Goal: Information Seeking & Learning: Learn about a topic

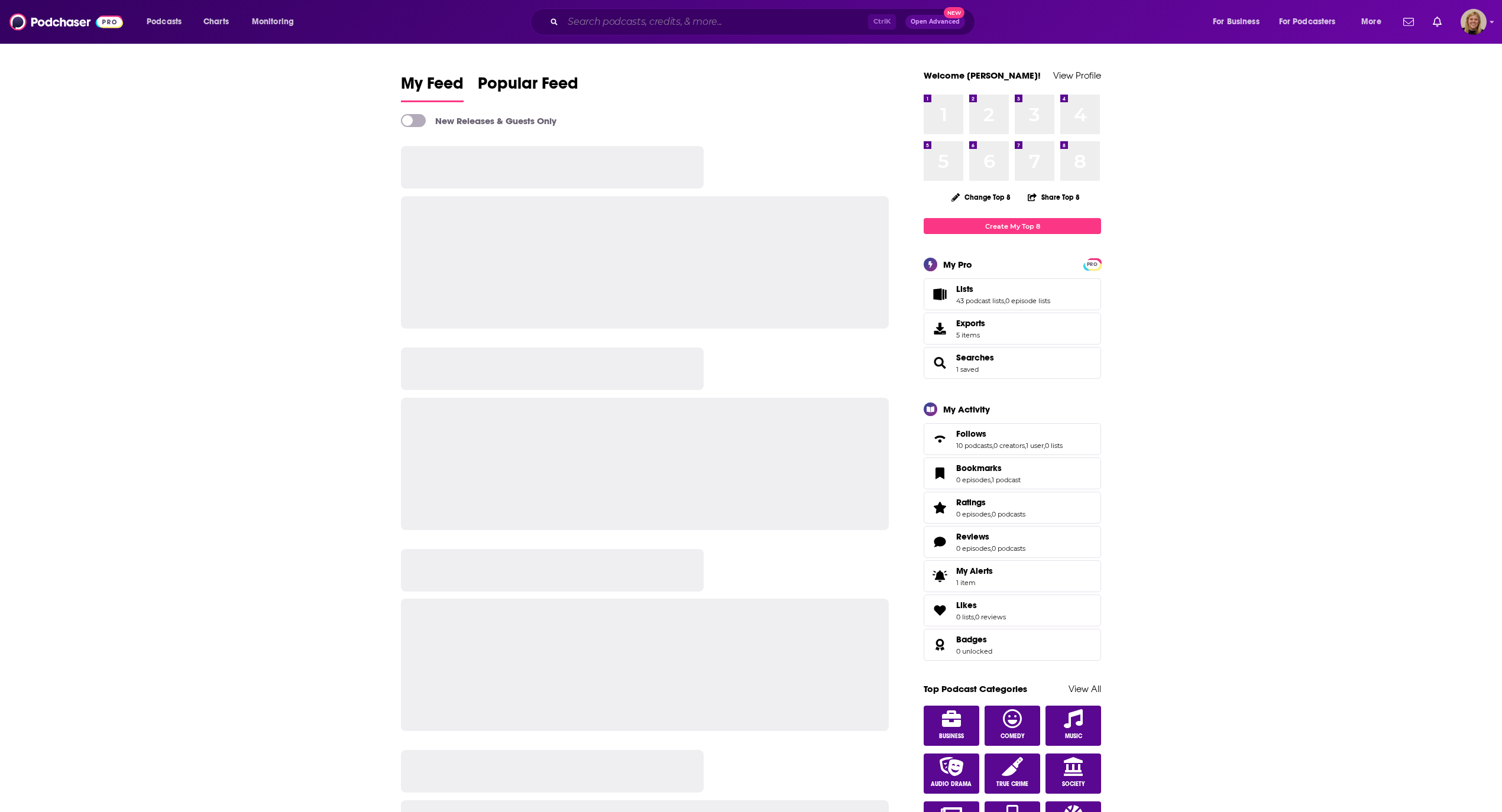
click at [613, 17] on input "Search podcasts, credits, & more..." at bounding box center [715, 22] width 305 height 19
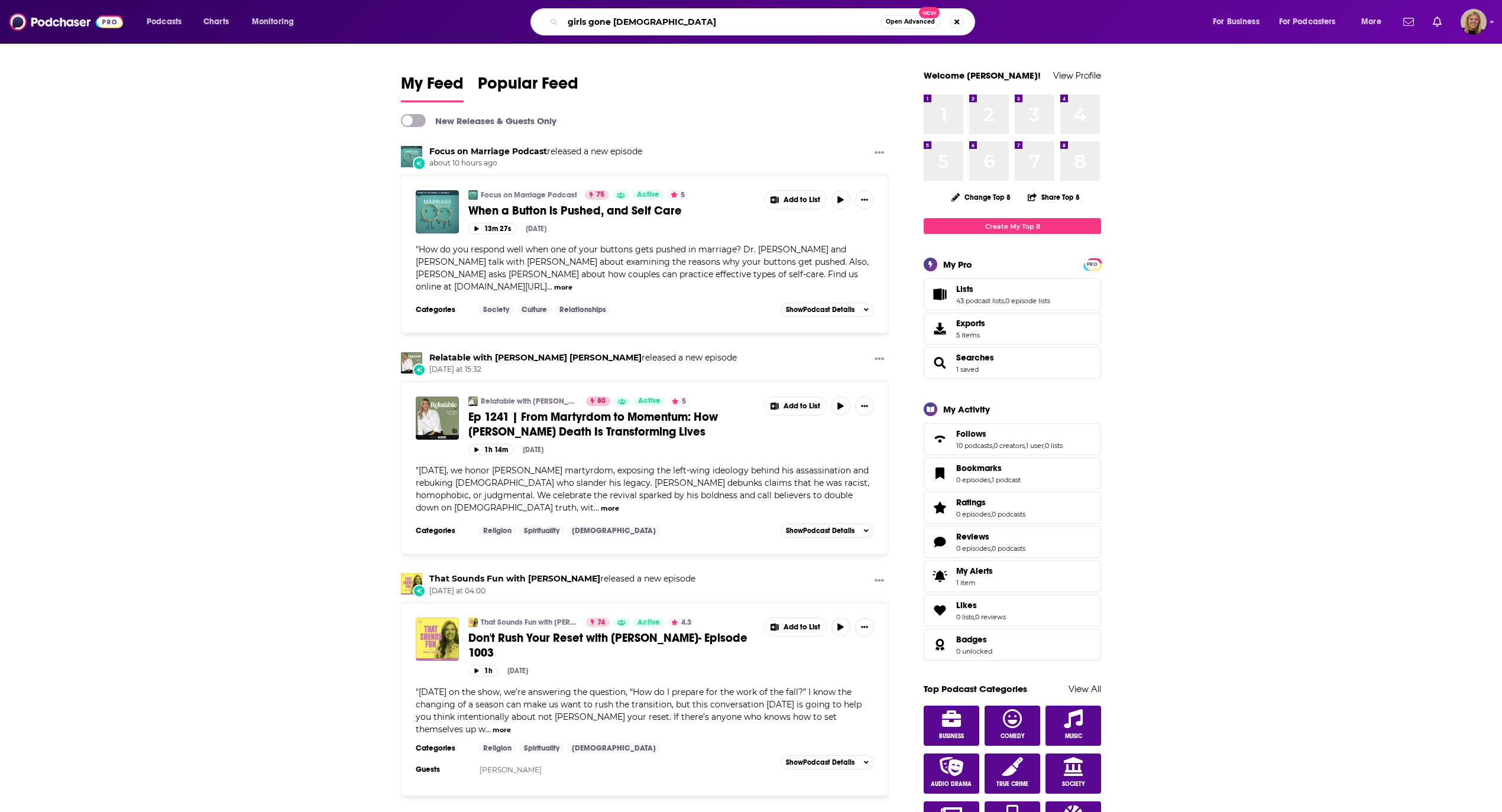
type input "girls gone [DEMOGRAPHIC_DATA]"
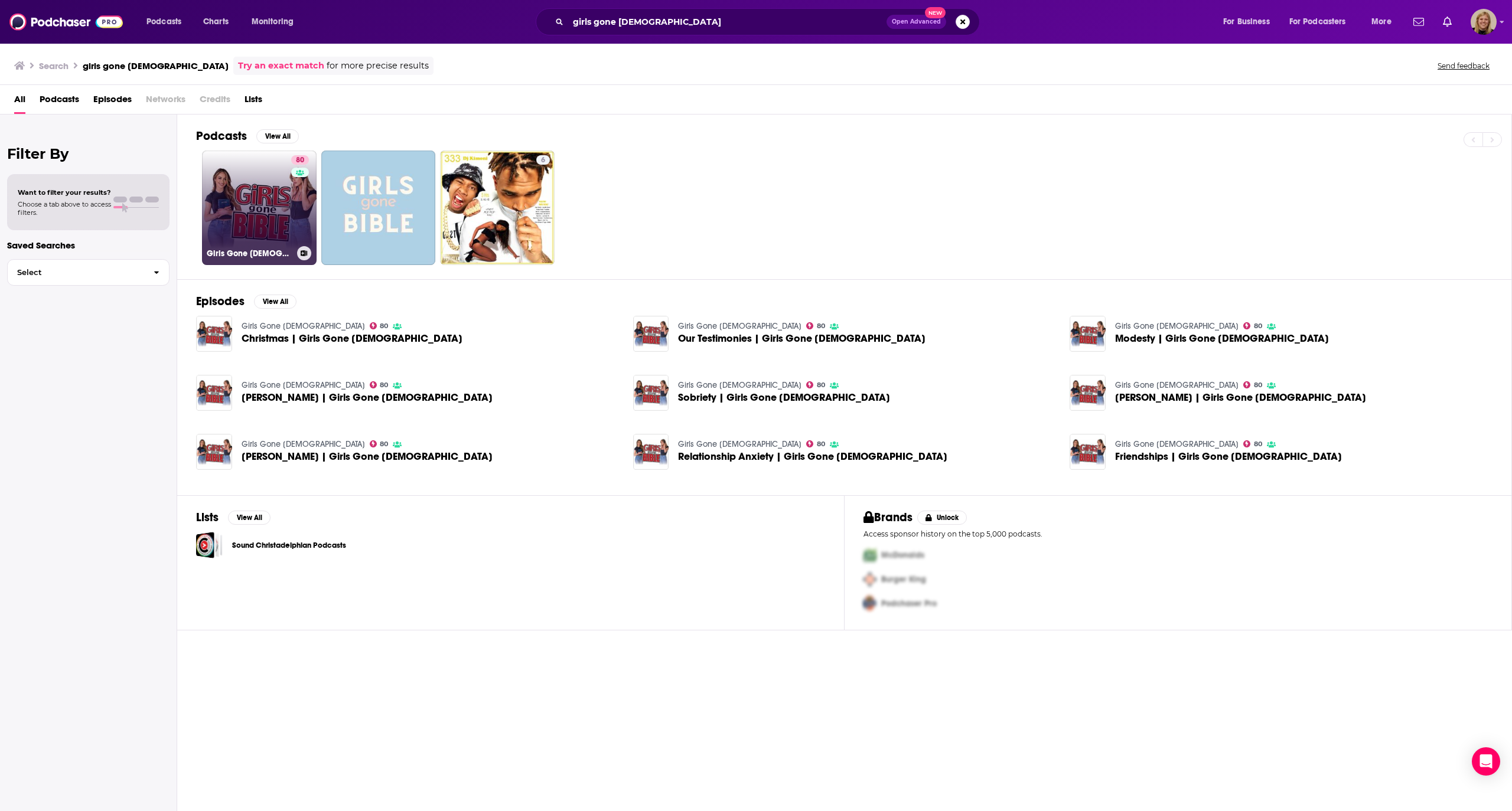
click at [262, 194] on link "80 Girls Gone [DEMOGRAPHIC_DATA]" at bounding box center [258, 207] width 114 height 114
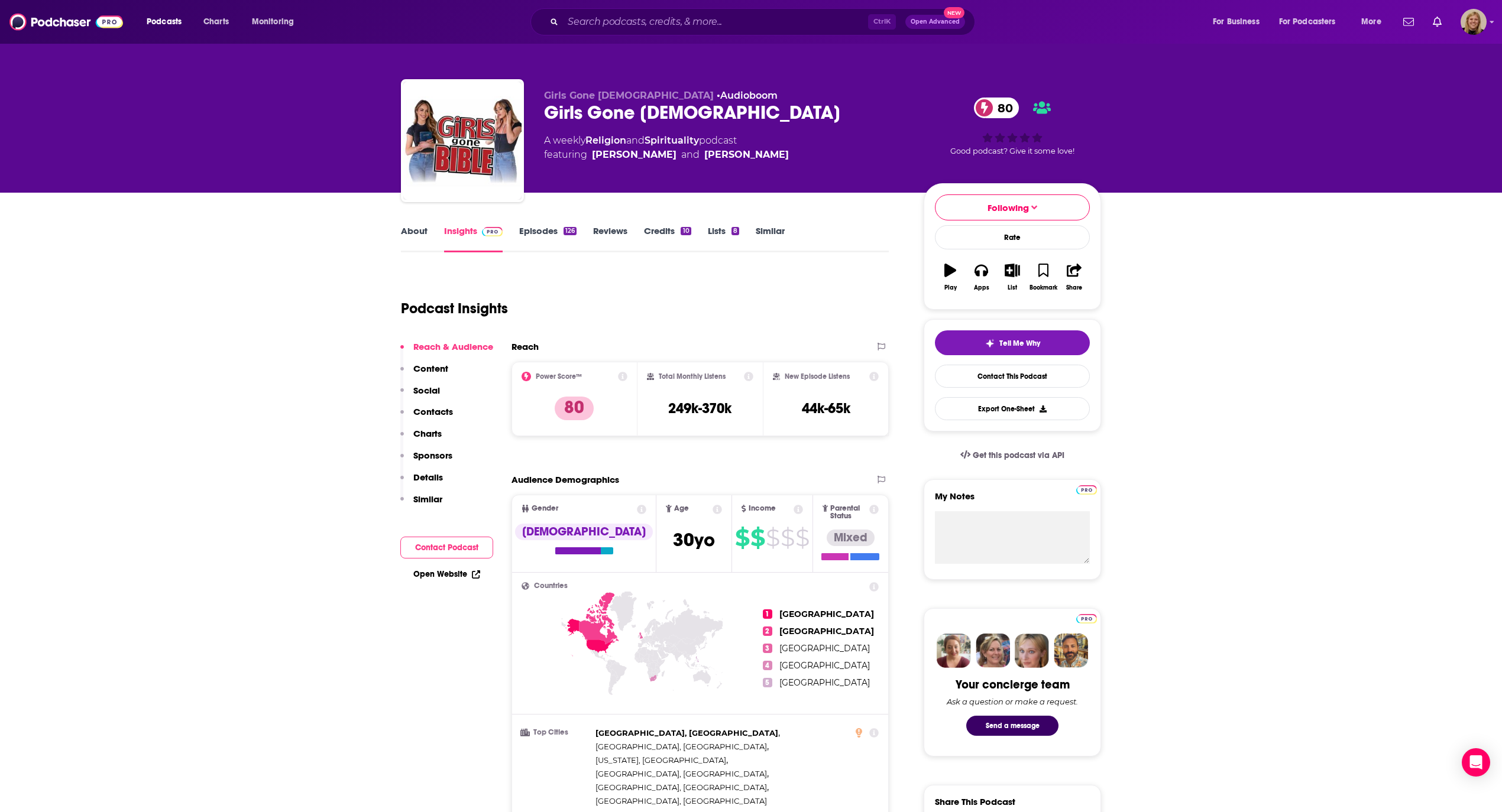
click at [441, 547] on button "Contact Podcast" at bounding box center [447, 547] width 93 height 22
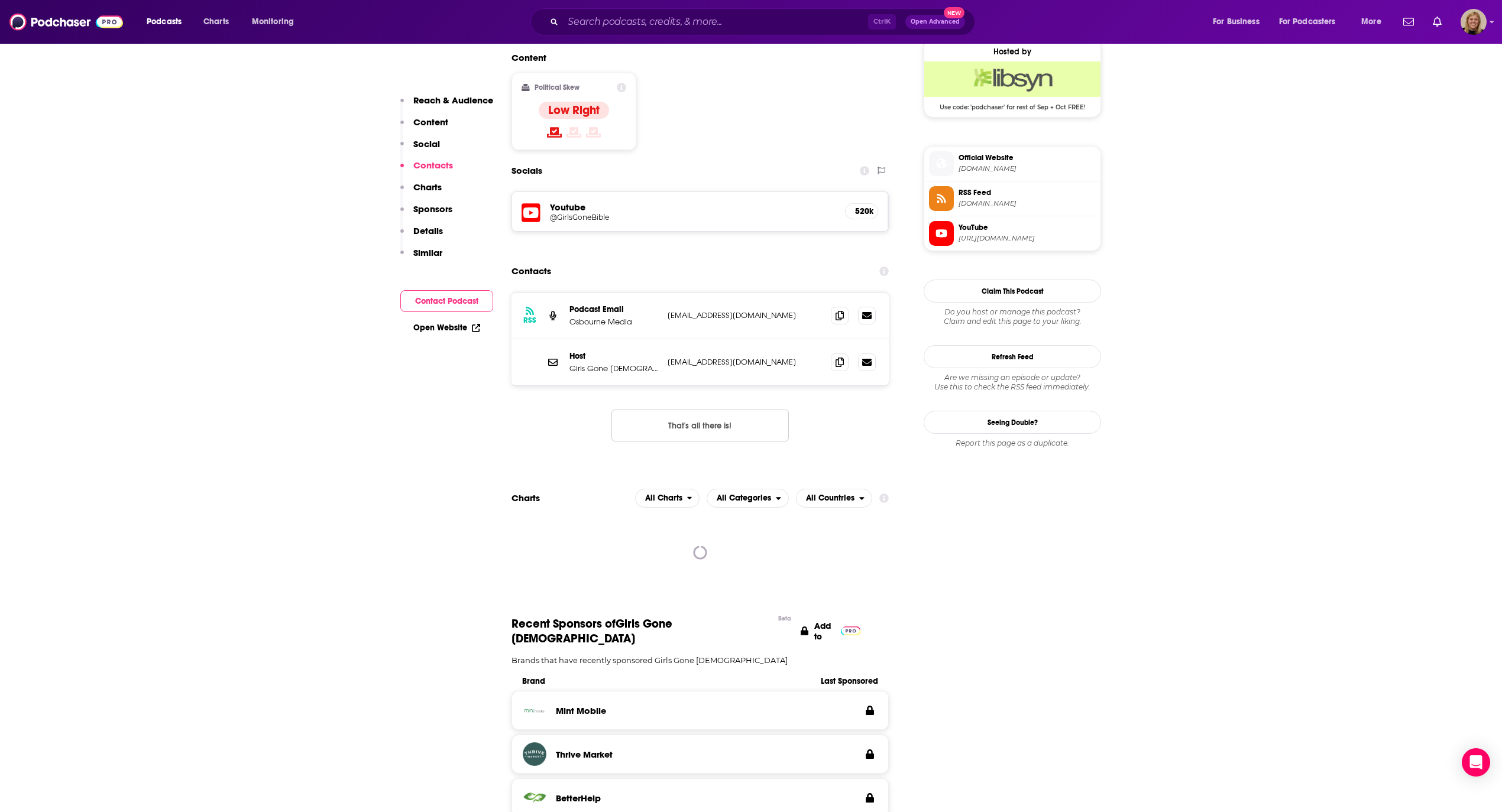
scroll to position [973, 0]
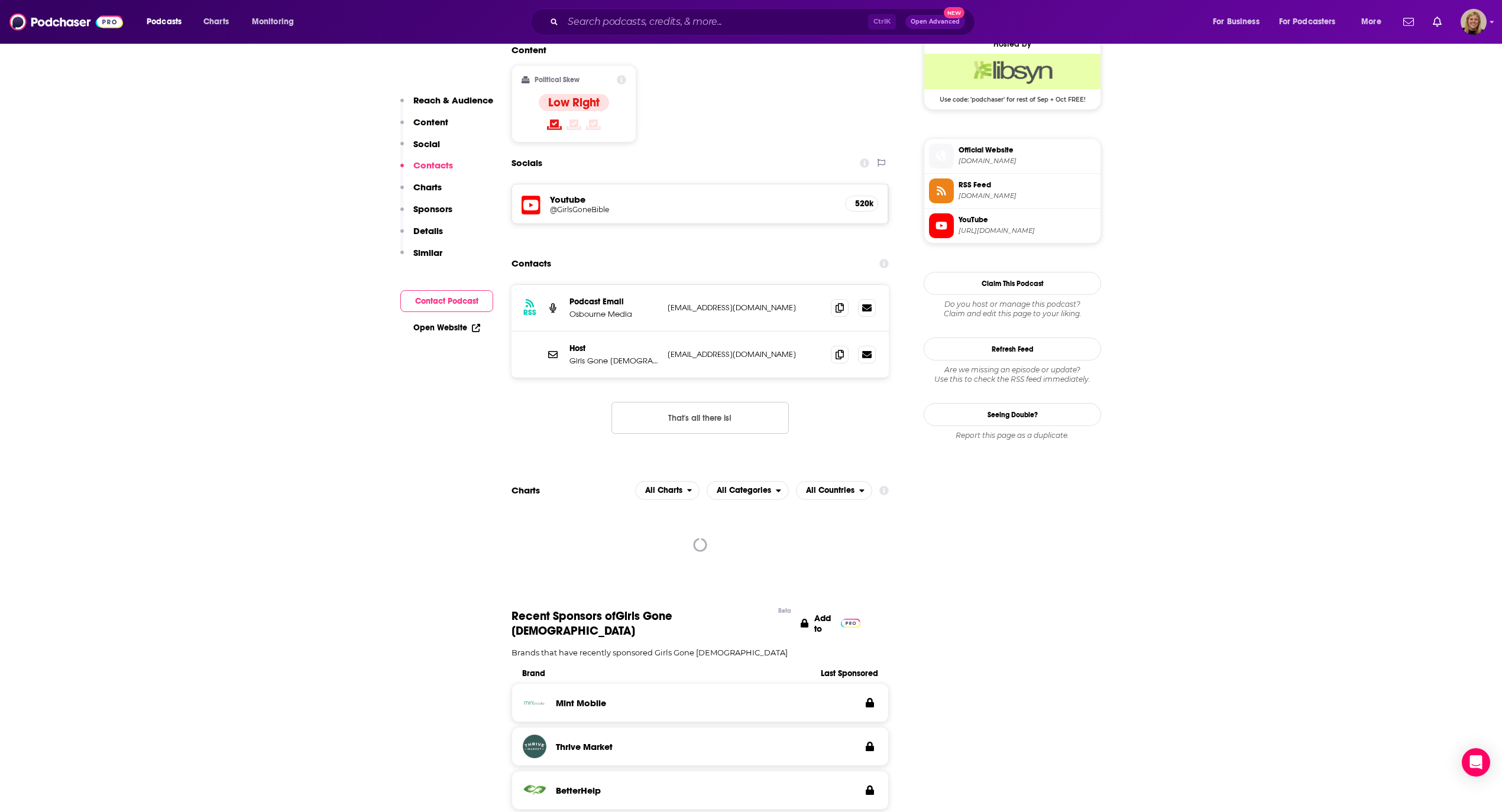
click at [706, 402] on button "That's all there is!" at bounding box center [699, 418] width 177 height 32
click at [836, 349] on icon at bounding box center [840, 354] width 8 height 10
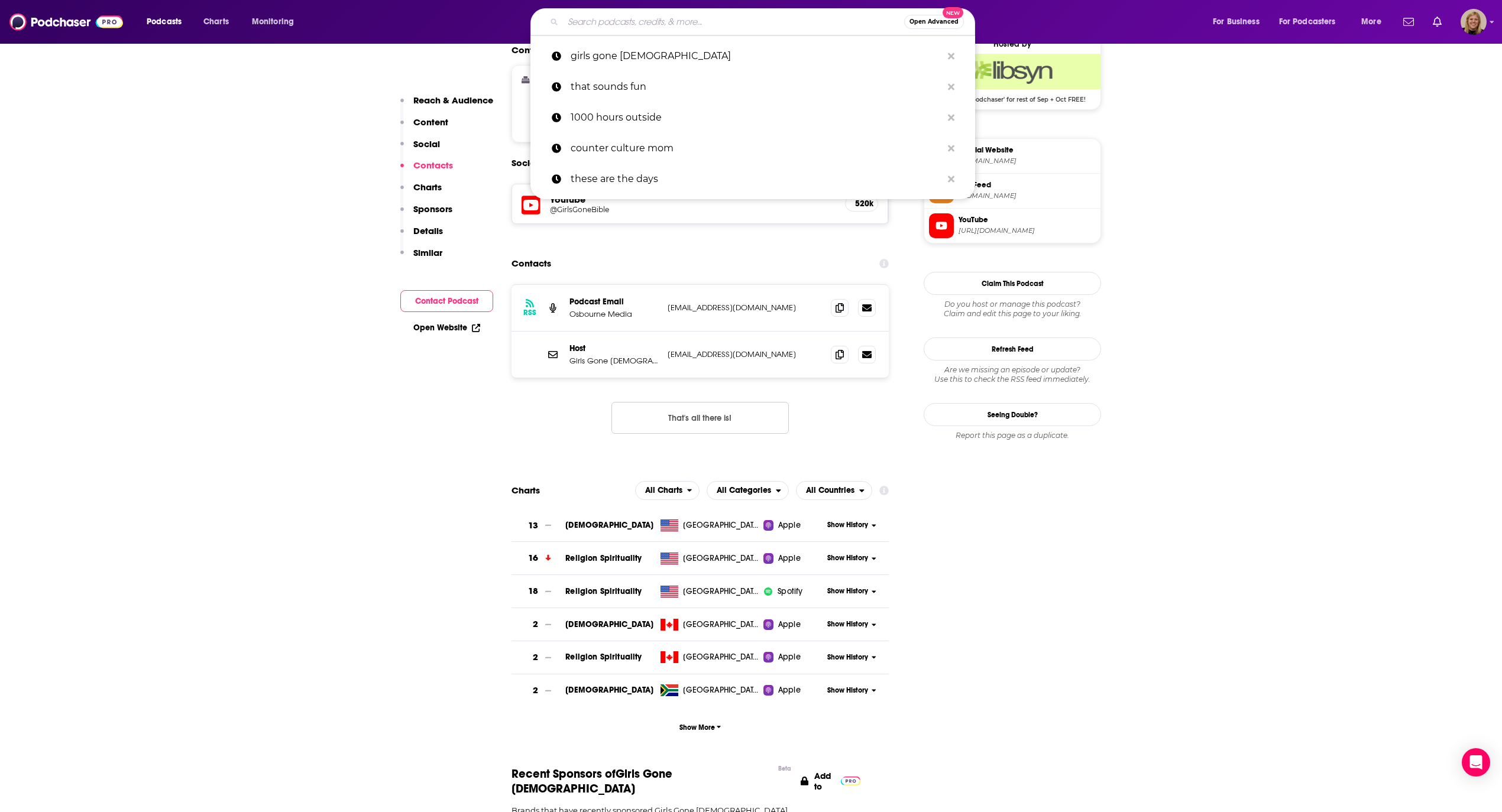
click at [638, 18] on input "Search podcasts, credits, & more..." at bounding box center [734, 22] width 341 height 19
click at [601, 22] on input "Search podcasts, credits, & more..." at bounding box center [734, 22] width 341 height 19
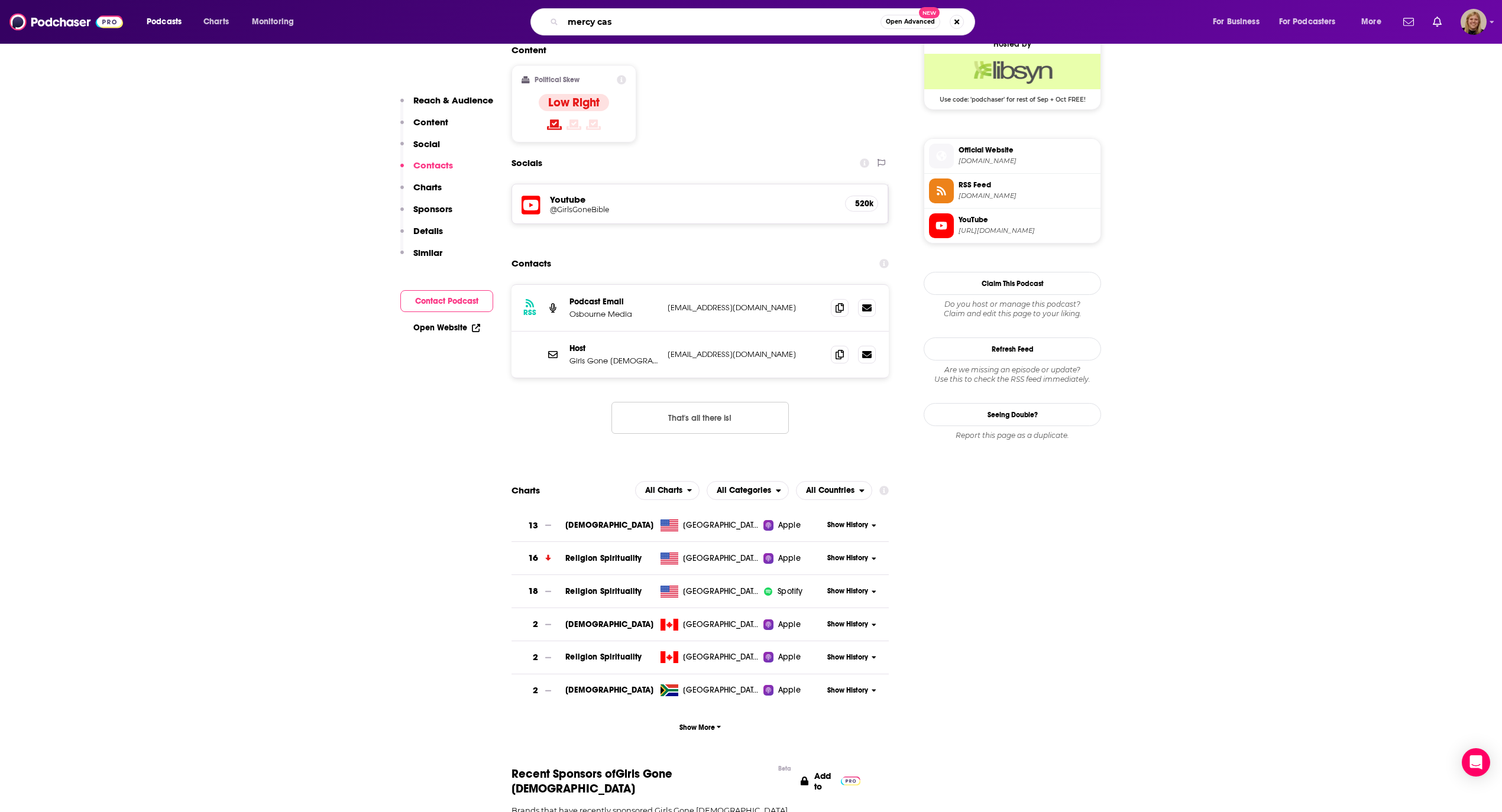
type input "mercy cast"
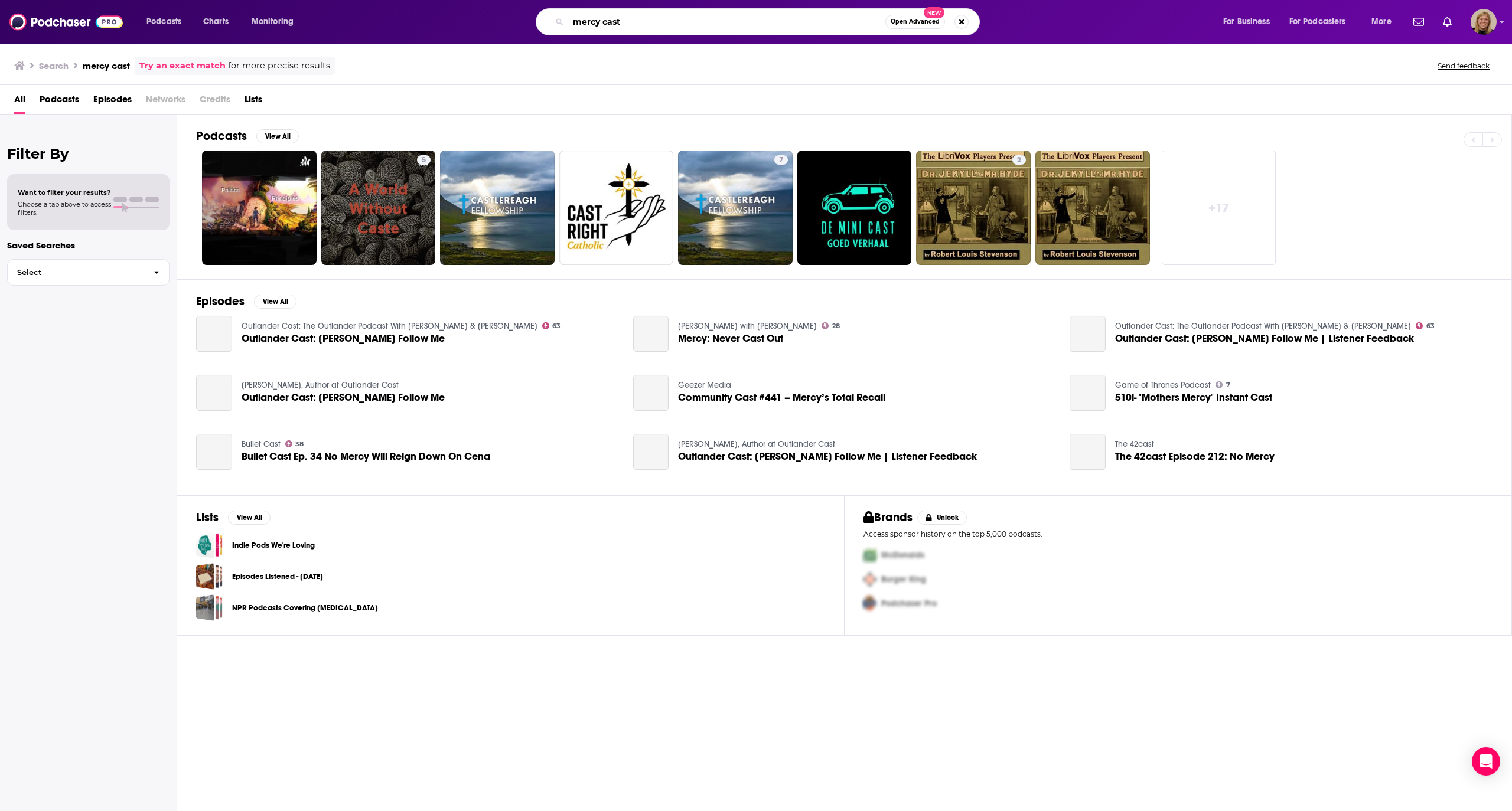
click at [606, 24] on input "mercy cast" at bounding box center [726, 22] width 317 height 19
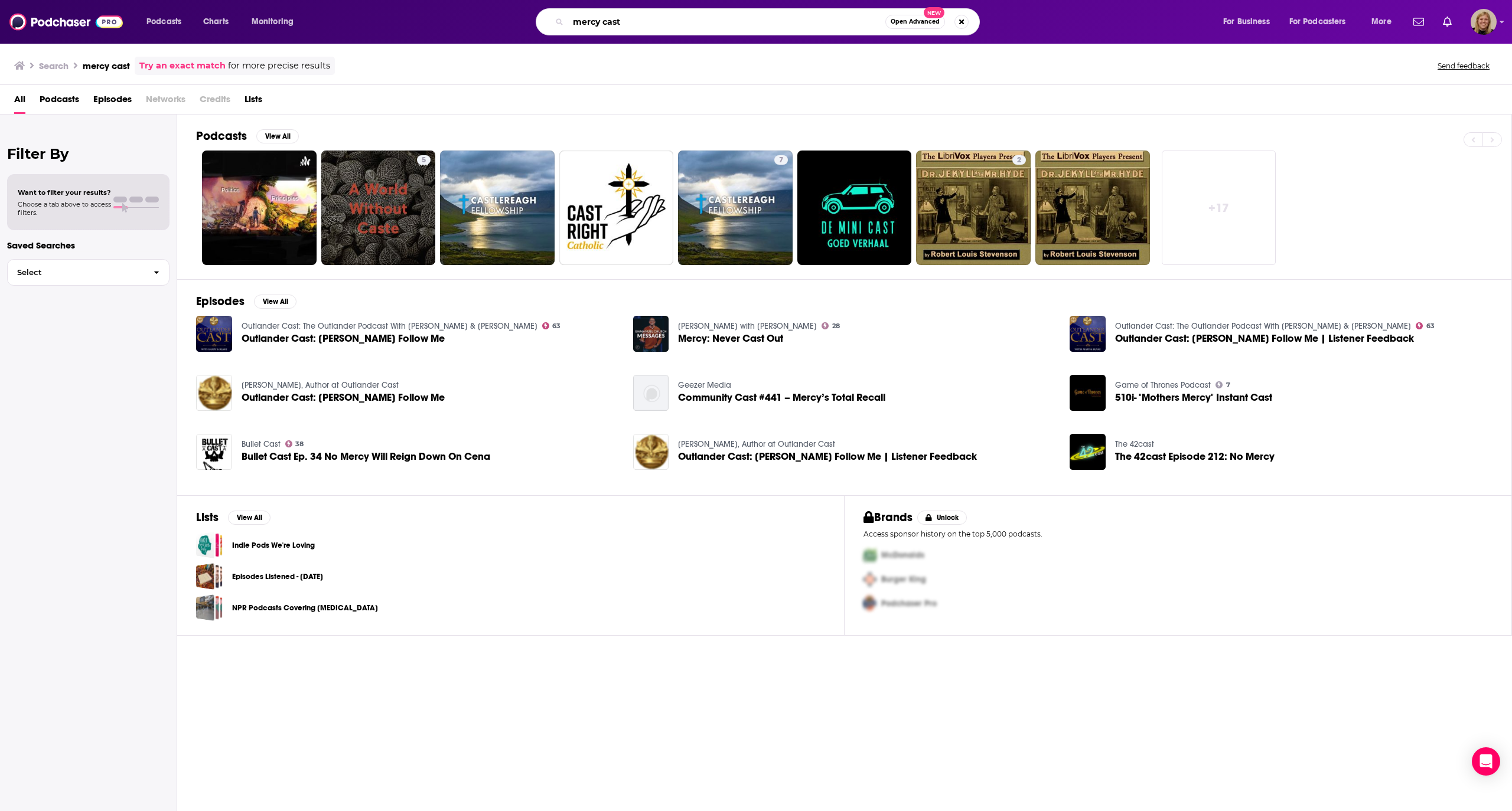
click at [606, 24] on input "mercy cast" at bounding box center [726, 22] width 317 height 19
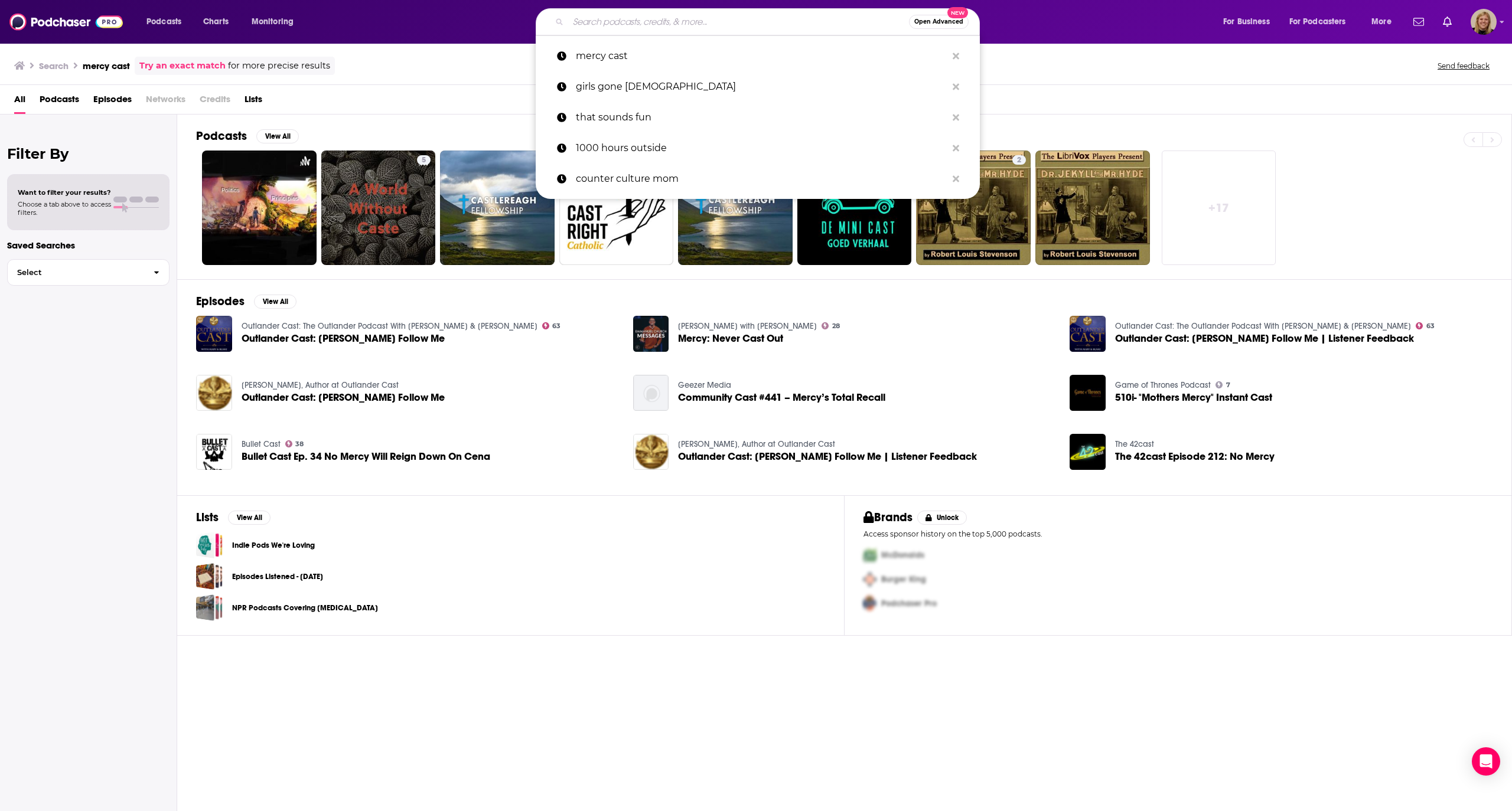
click at [626, 24] on input "Search podcasts, credits, & more..." at bounding box center [738, 22] width 341 height 19
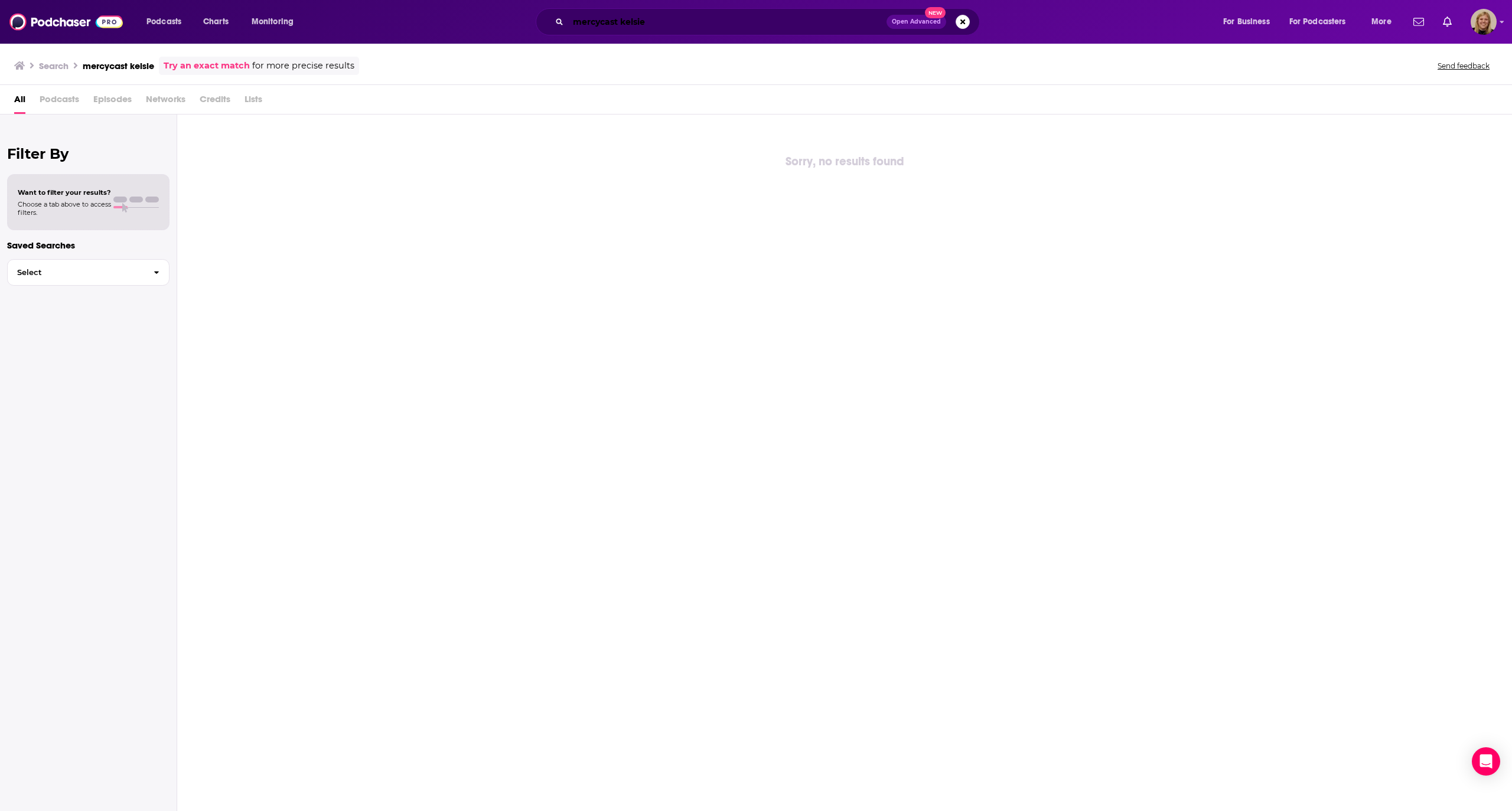
click at [641, 20] on input "mercycast kelsie" at bounding box center [727, 22] width 318 height 19
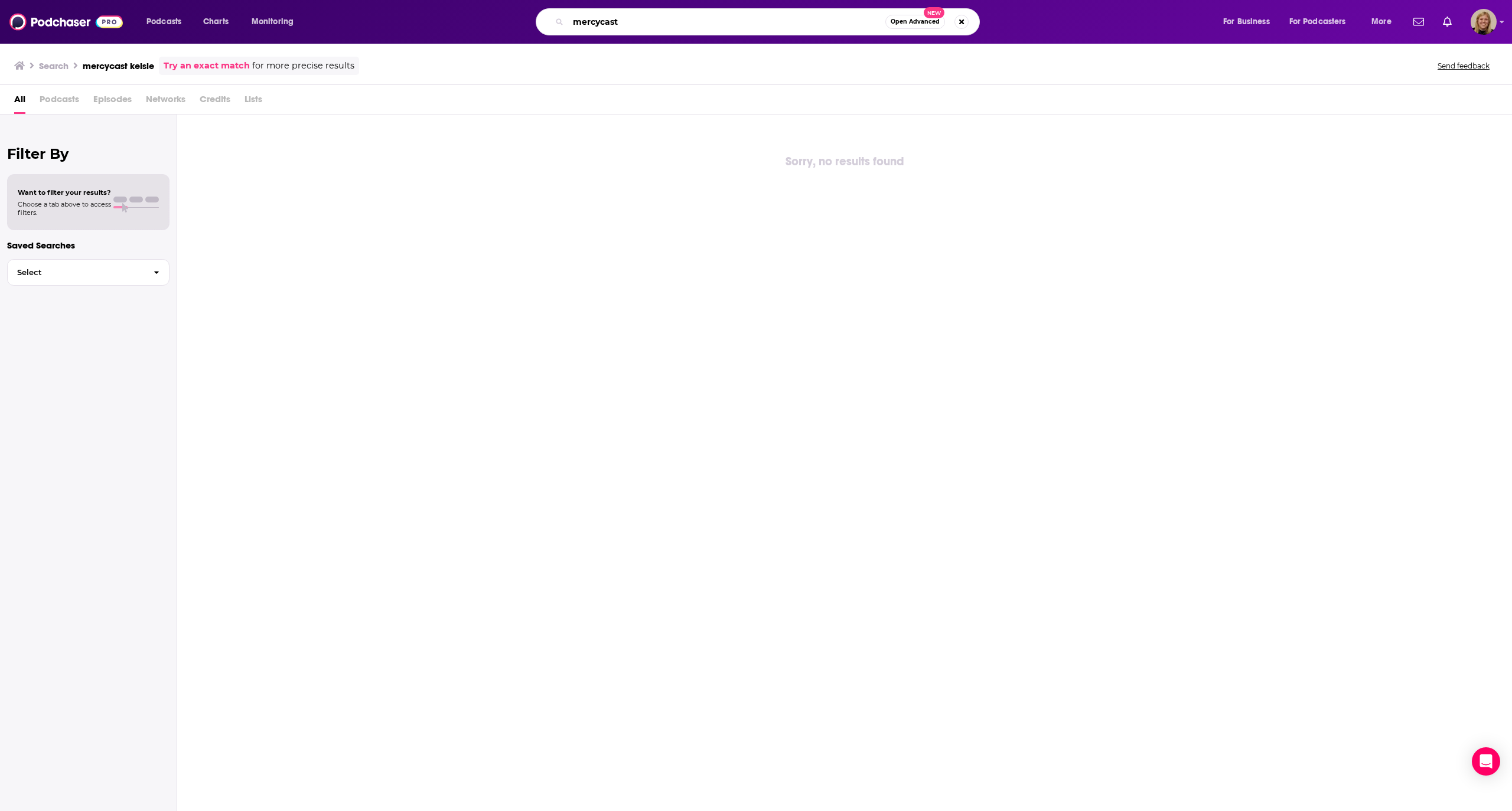
type input "mercycast"
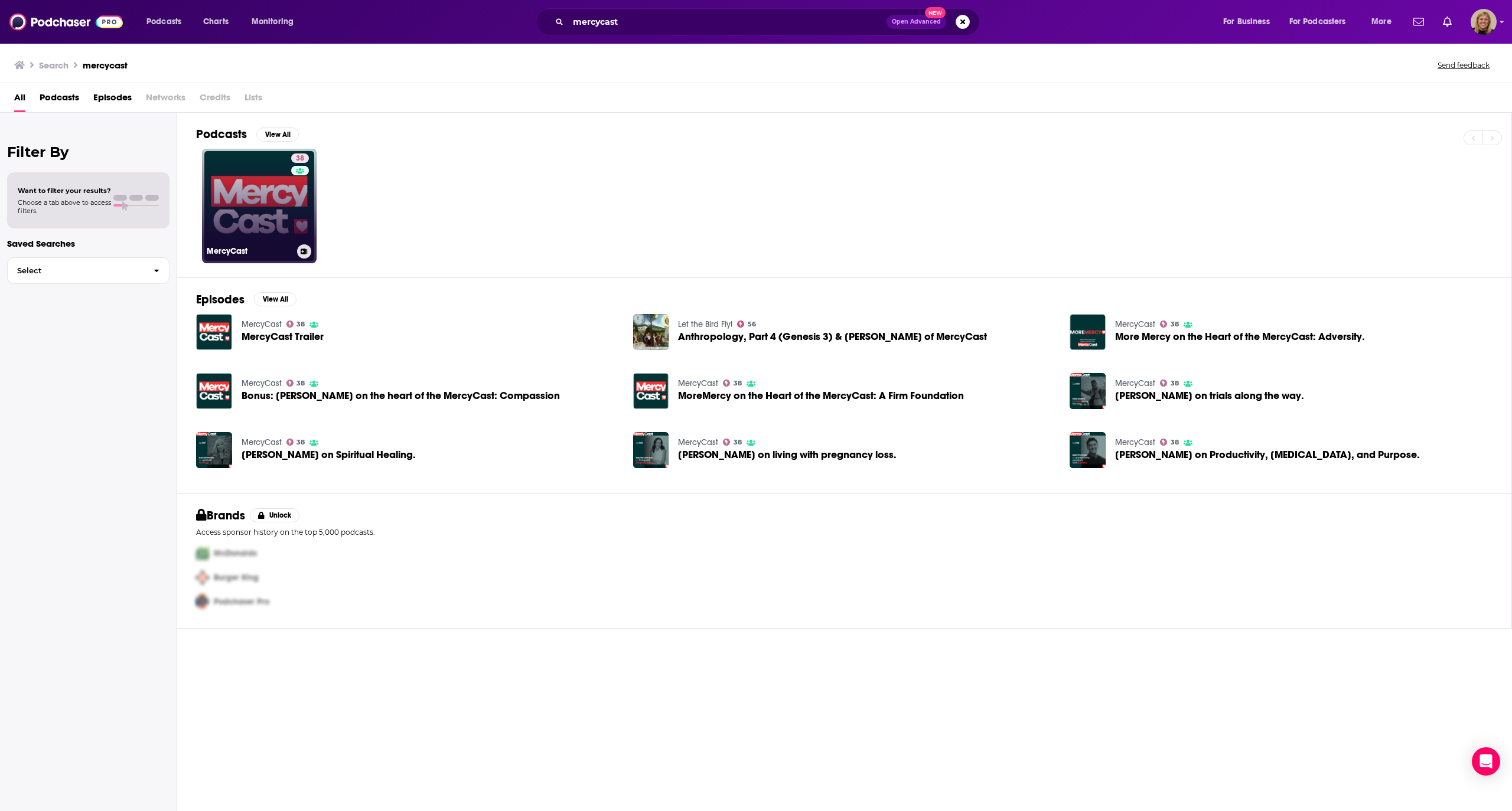
click at [267, 199] on link "38 MercyCast" at bounding box center [258, 206] width 114 height 114
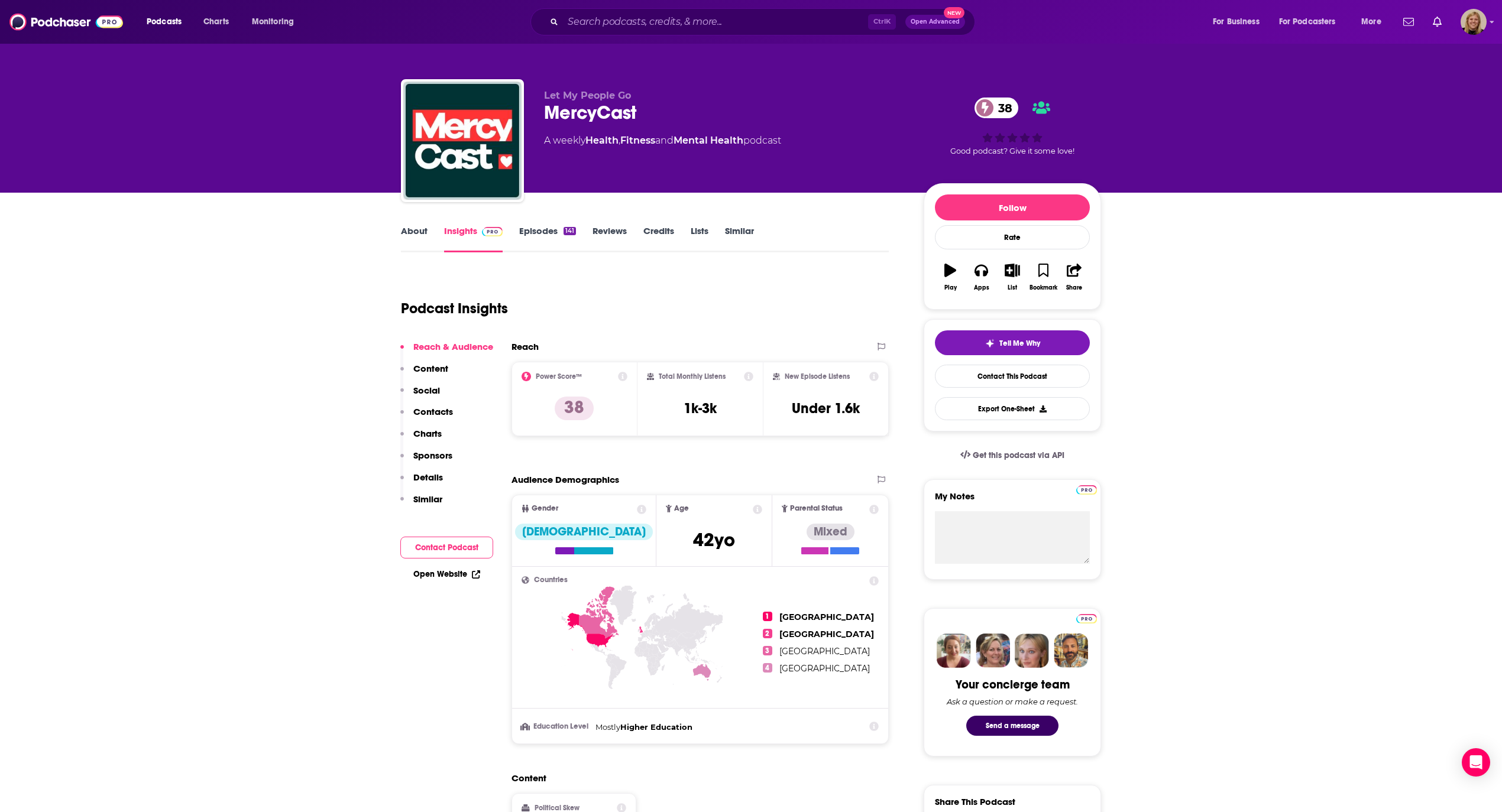
click at [464, 546] on button "Contact Podcast" at bounding box center [447, 547] width 93 height 22
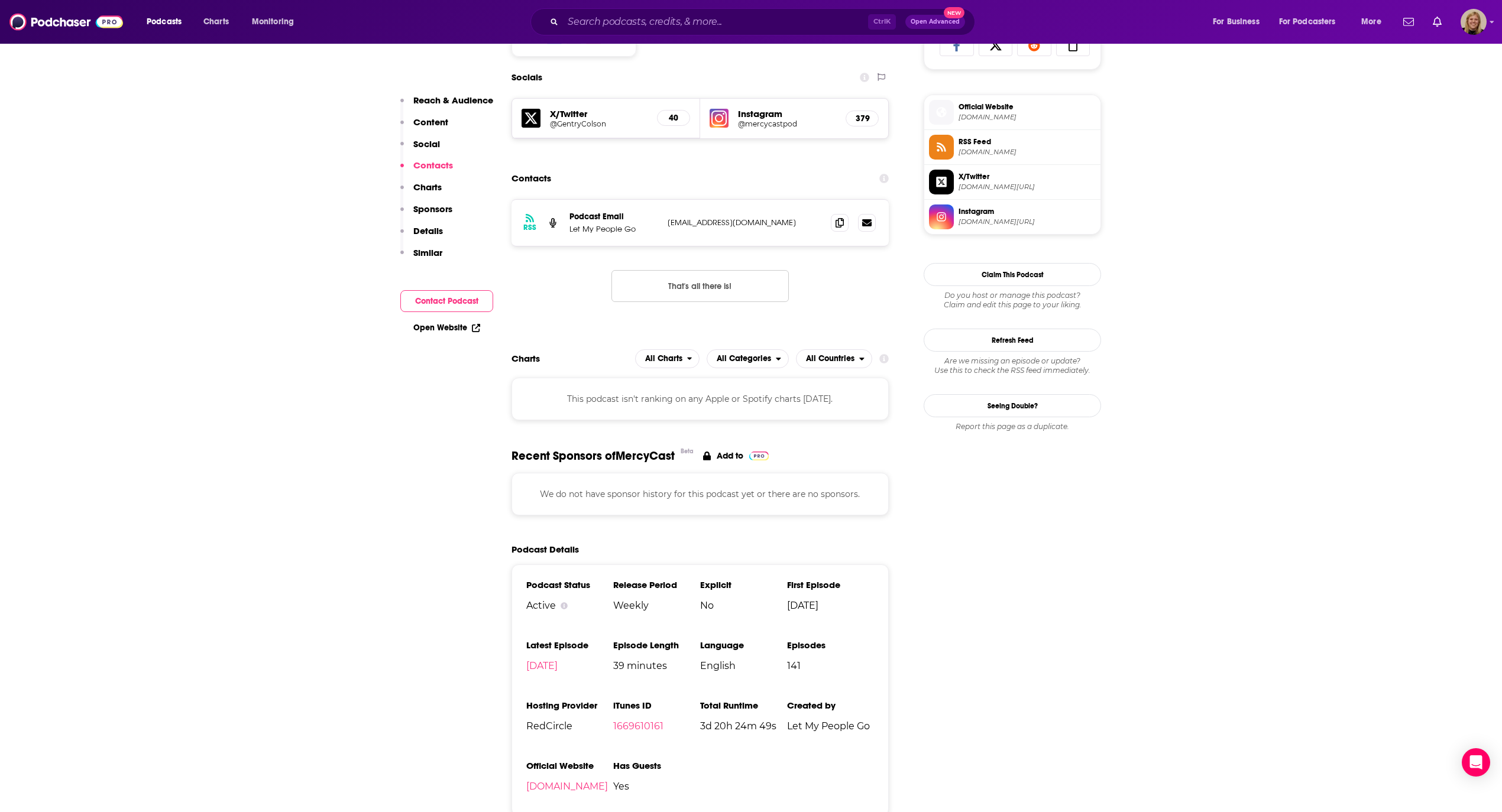
scroll to position [817, 0]
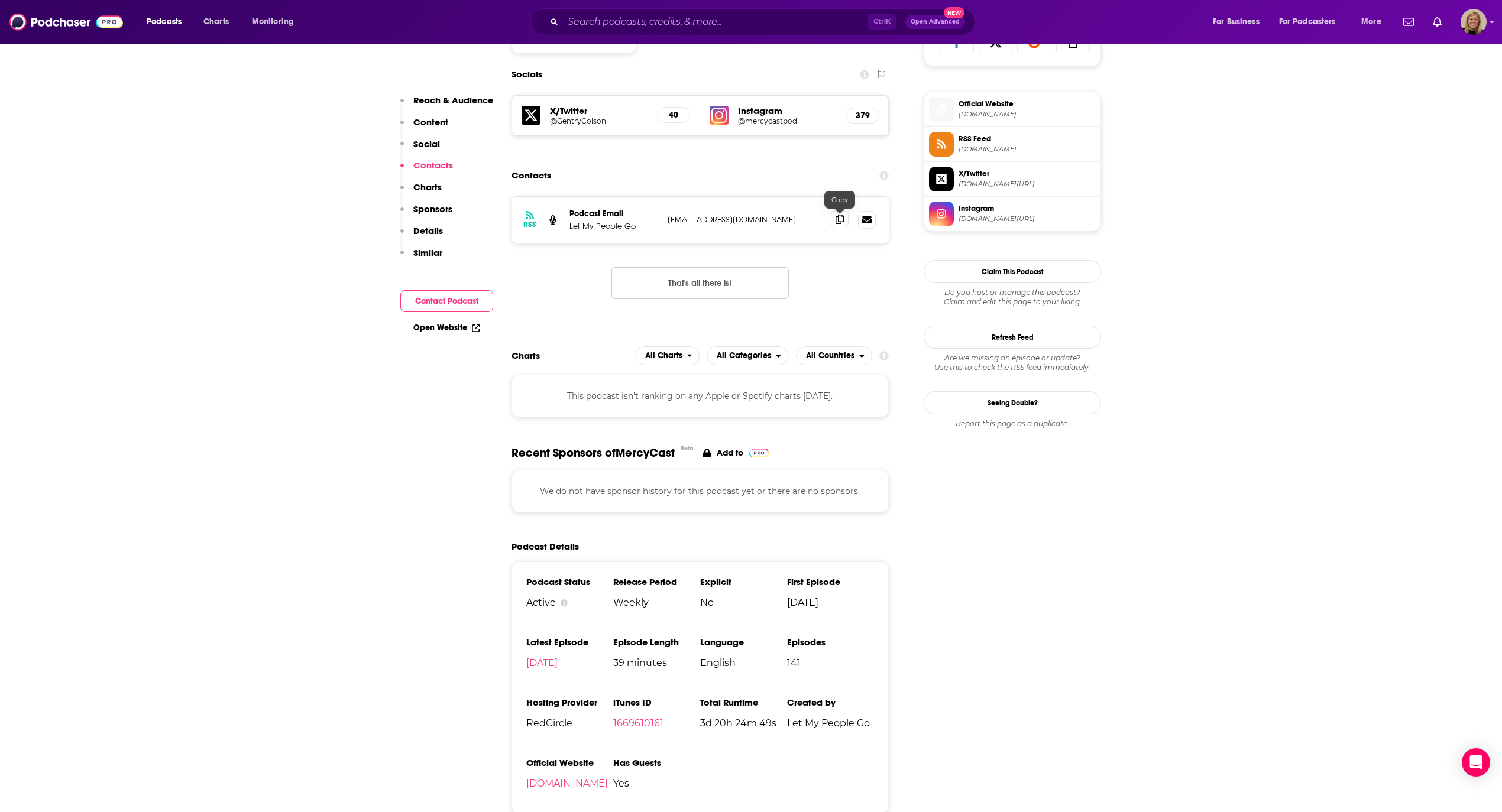
click at [840, 218] on icon at bounding box center [840, 219] width 8 height 10
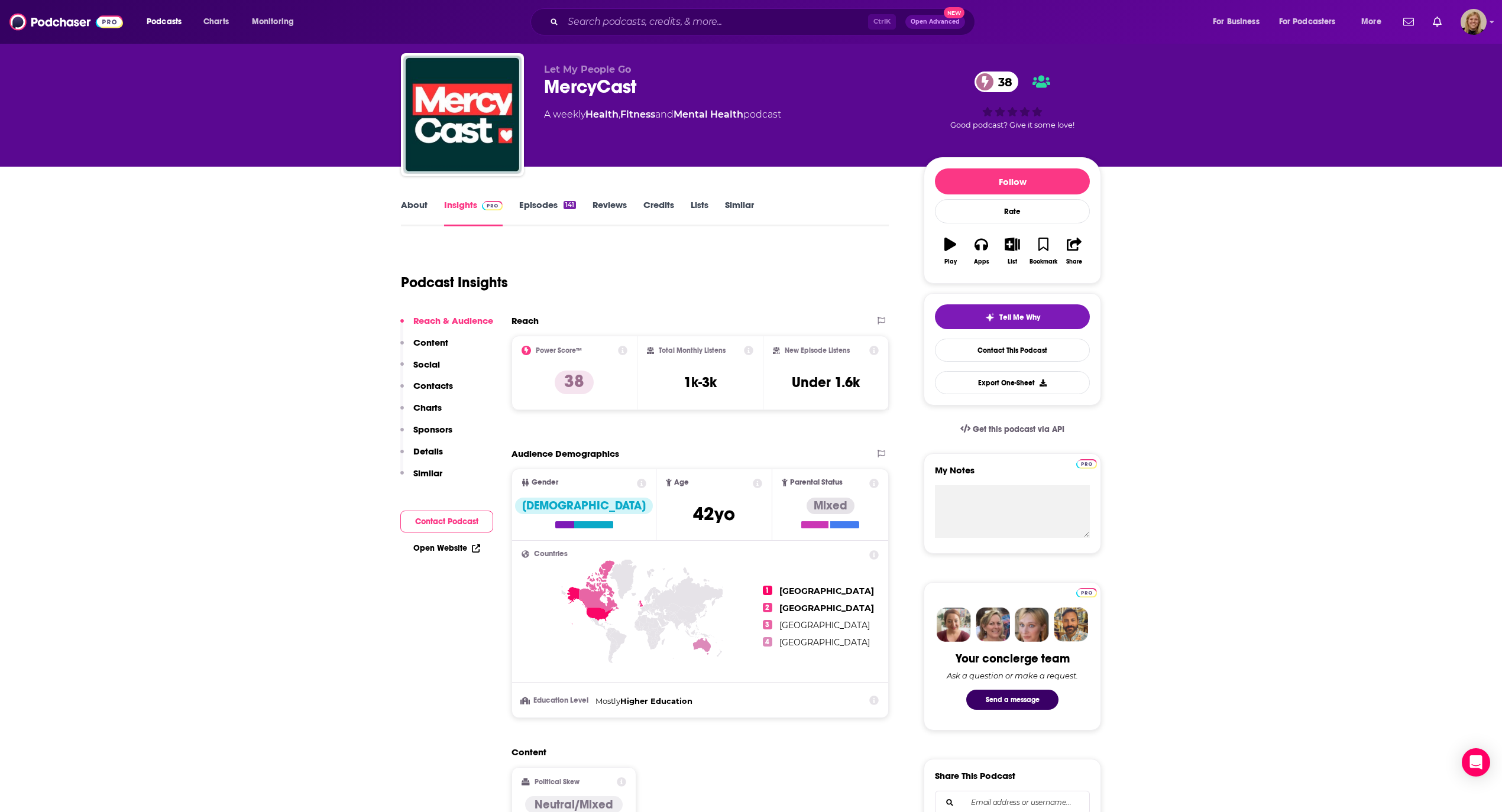
scroll to position [0, 0]
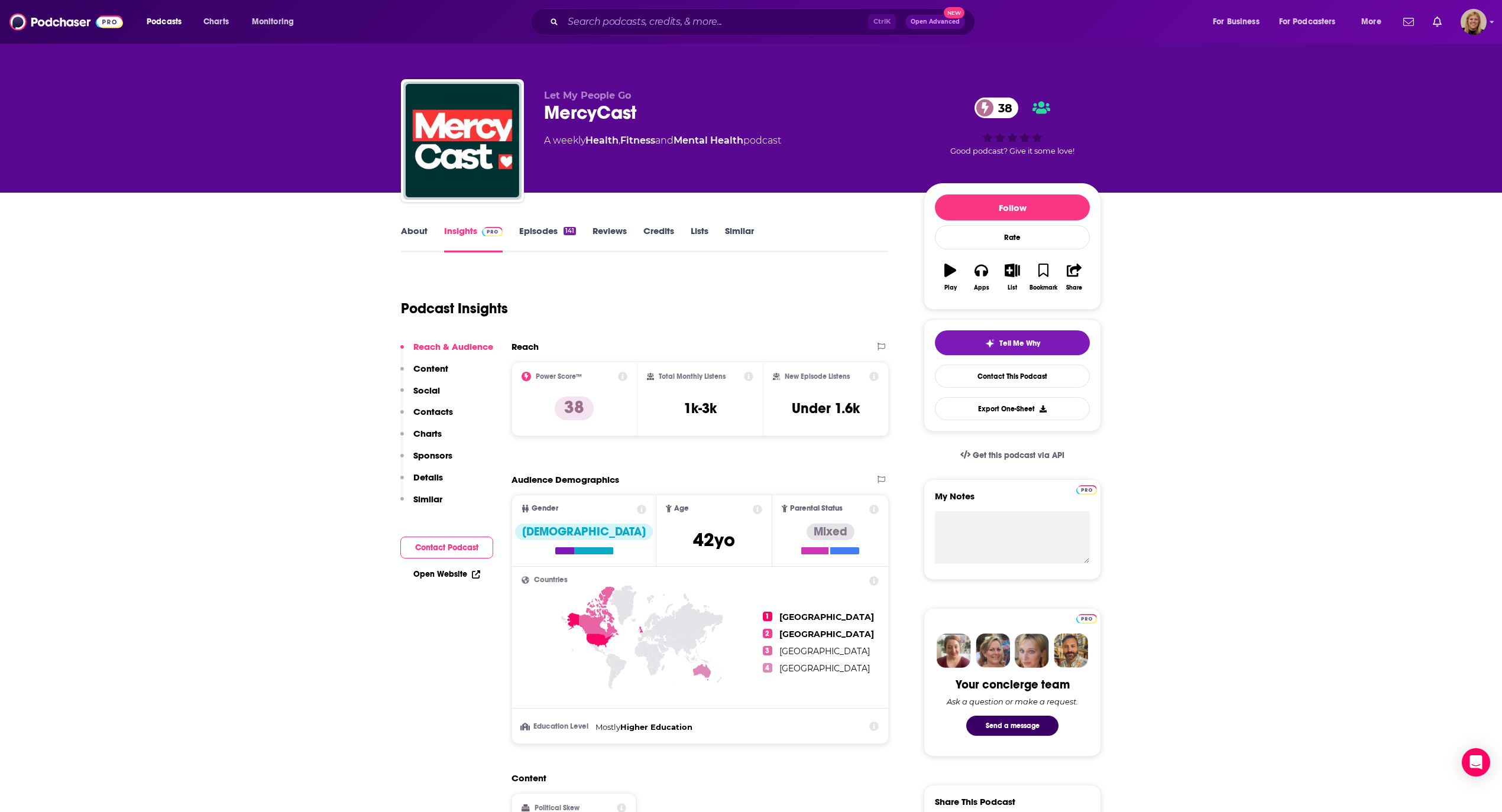
click at [410, 233] on link "About" at bounding box center [413, 239] width 26 height 27
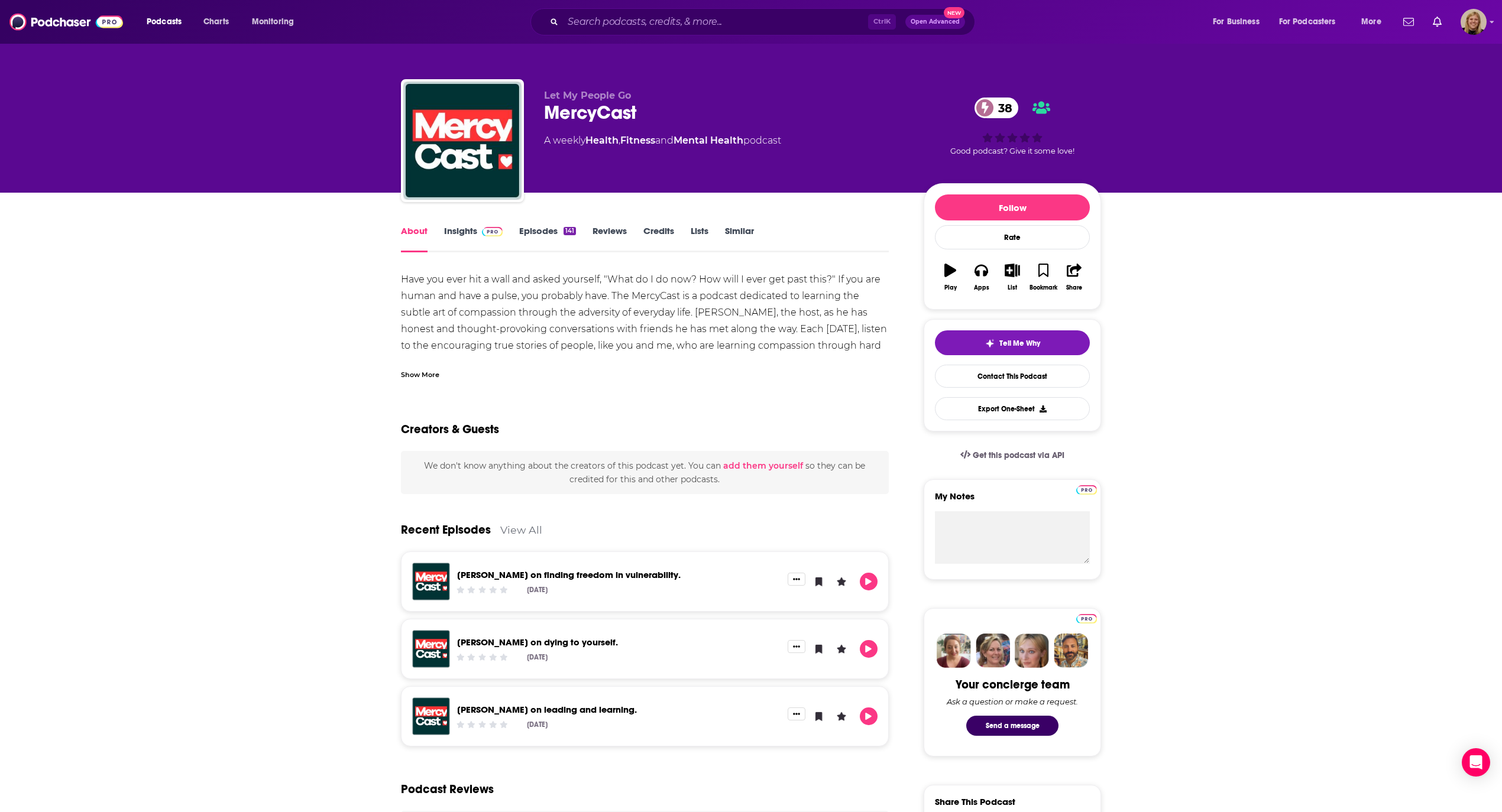
click at [417, 372] on div "Show More" at bounding box center [420, 374] width 38 height 11
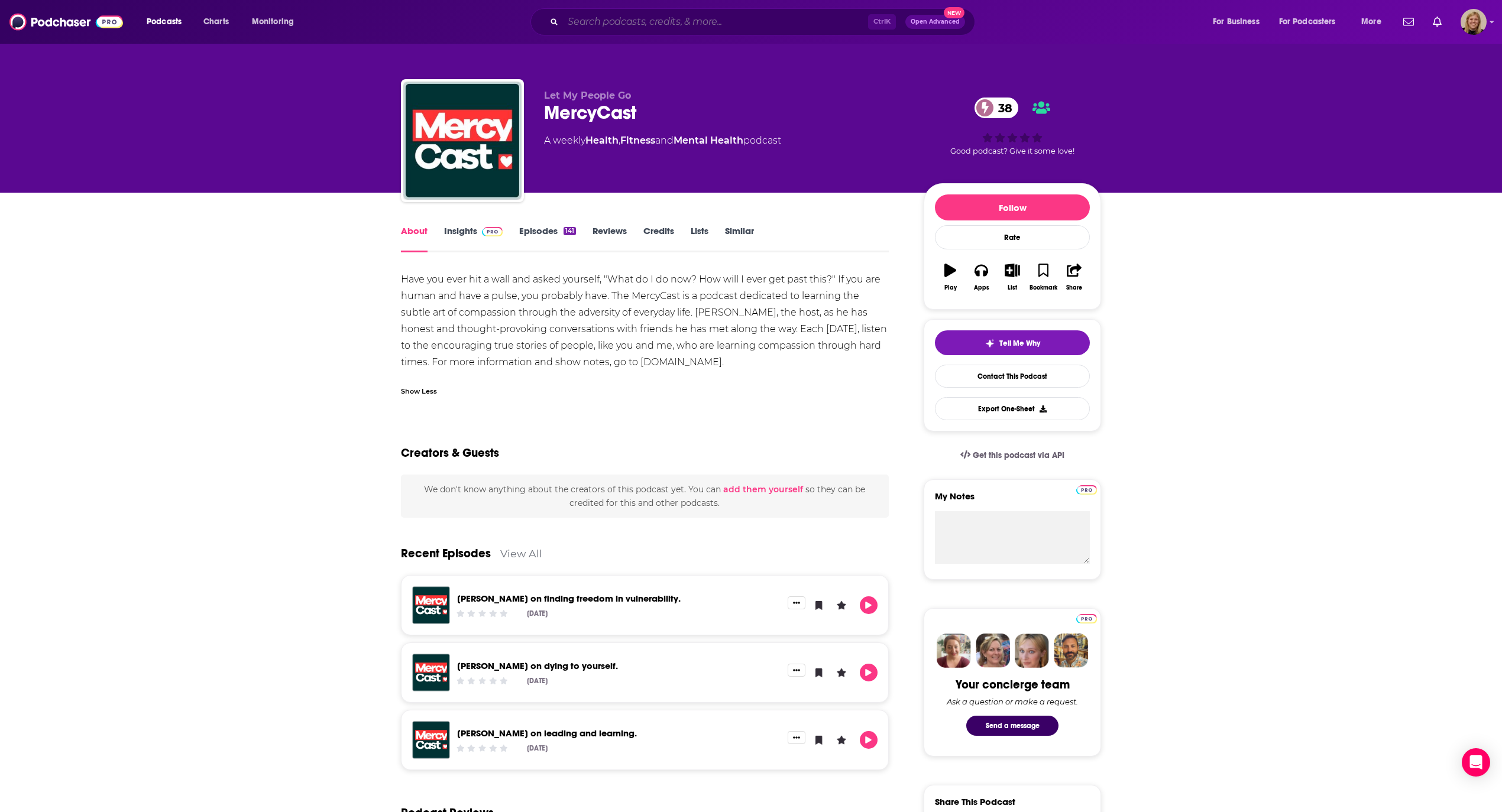
click at [608, 13] on input "Search podcasts, credits, & more..." at bounding box center [715, 22] width 305 height 19
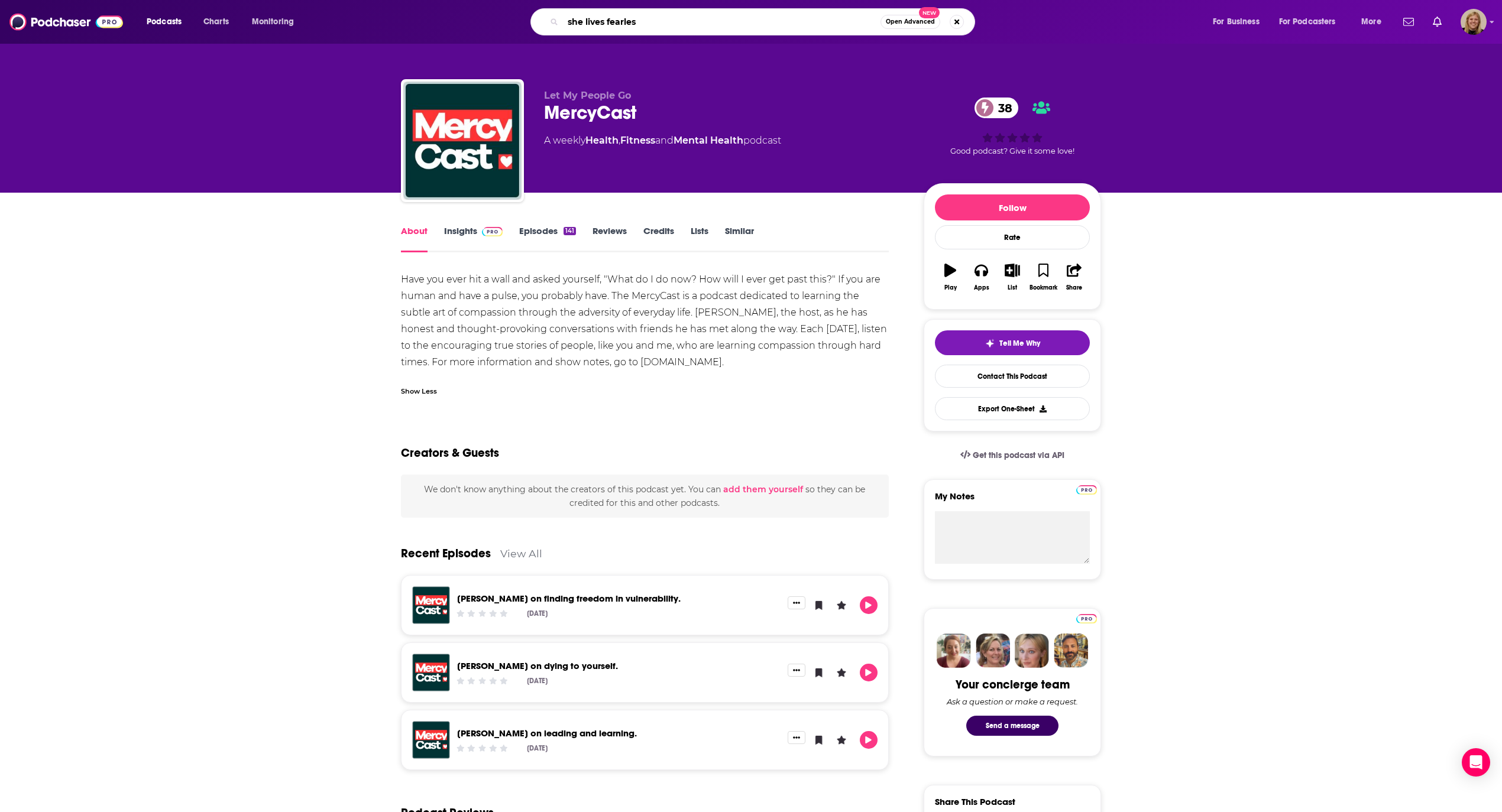
type input "she lives fearless"
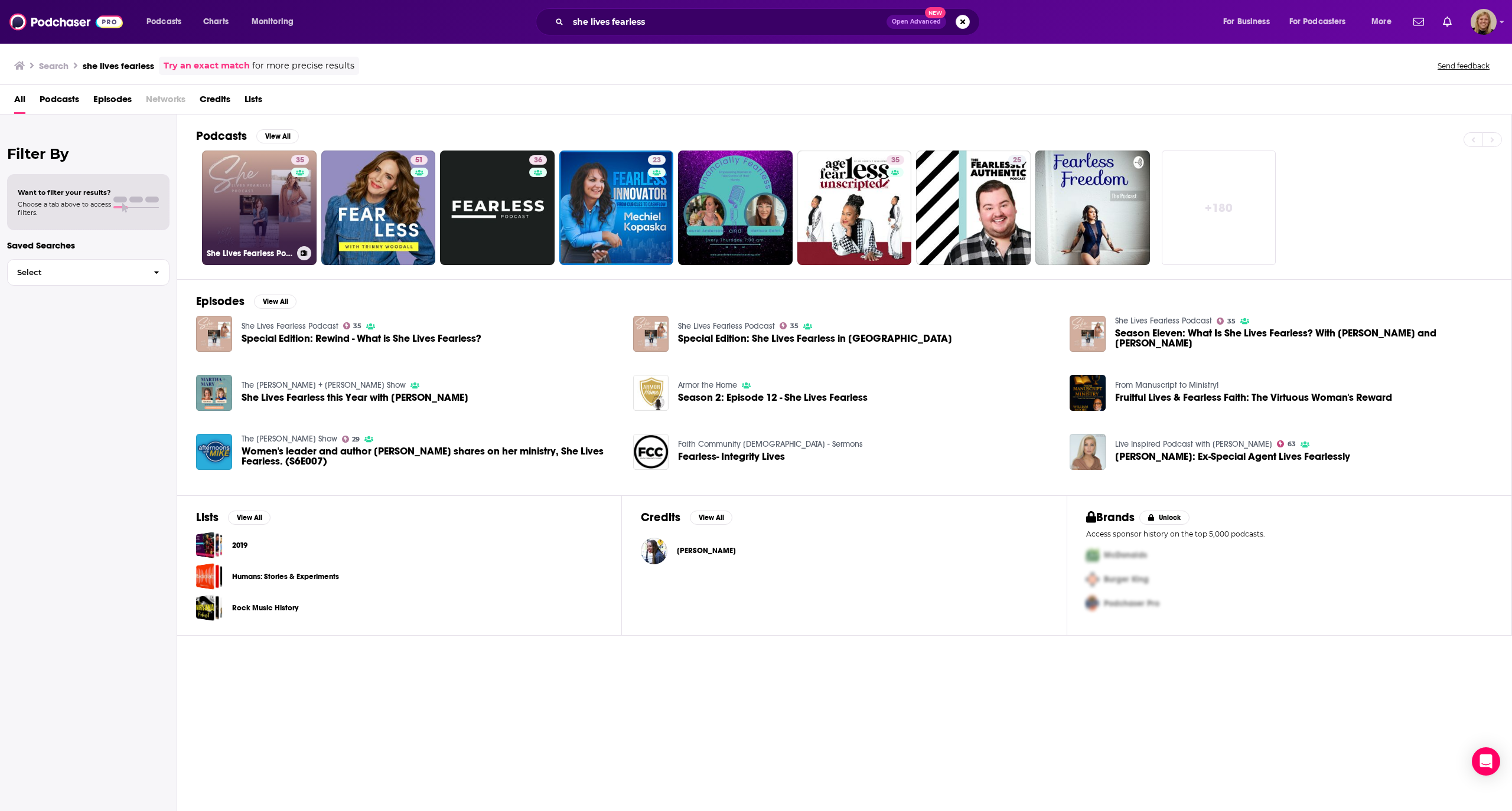
click at [263, 218] on link "35 She Lives Fearless Podcast" at bounding box center [258, 207] width 114 height 114
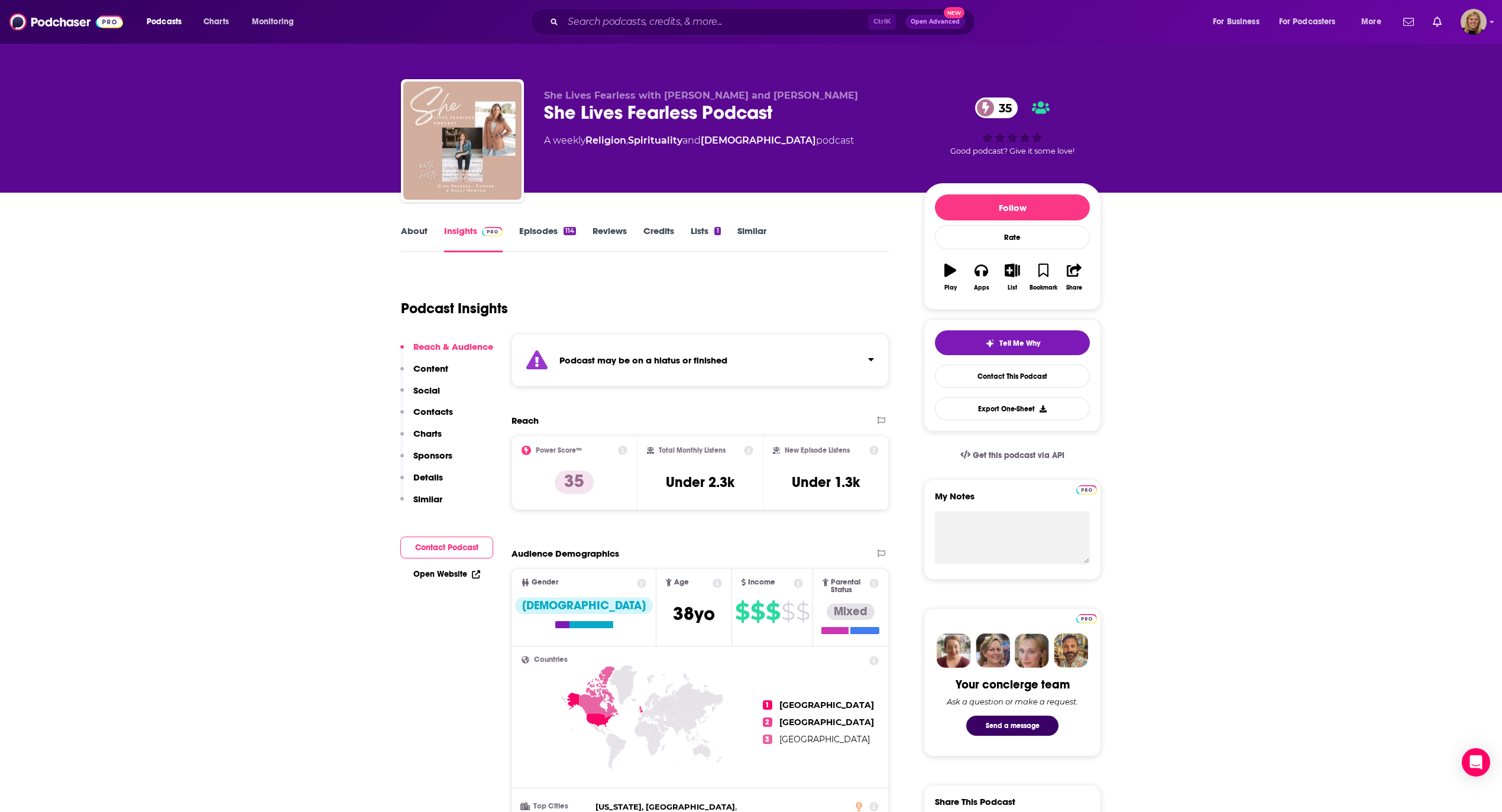
click at [610, 352] on div "Podcast may be on a hiatus or finished" at bounding box center [699, 360] width 377 height 53
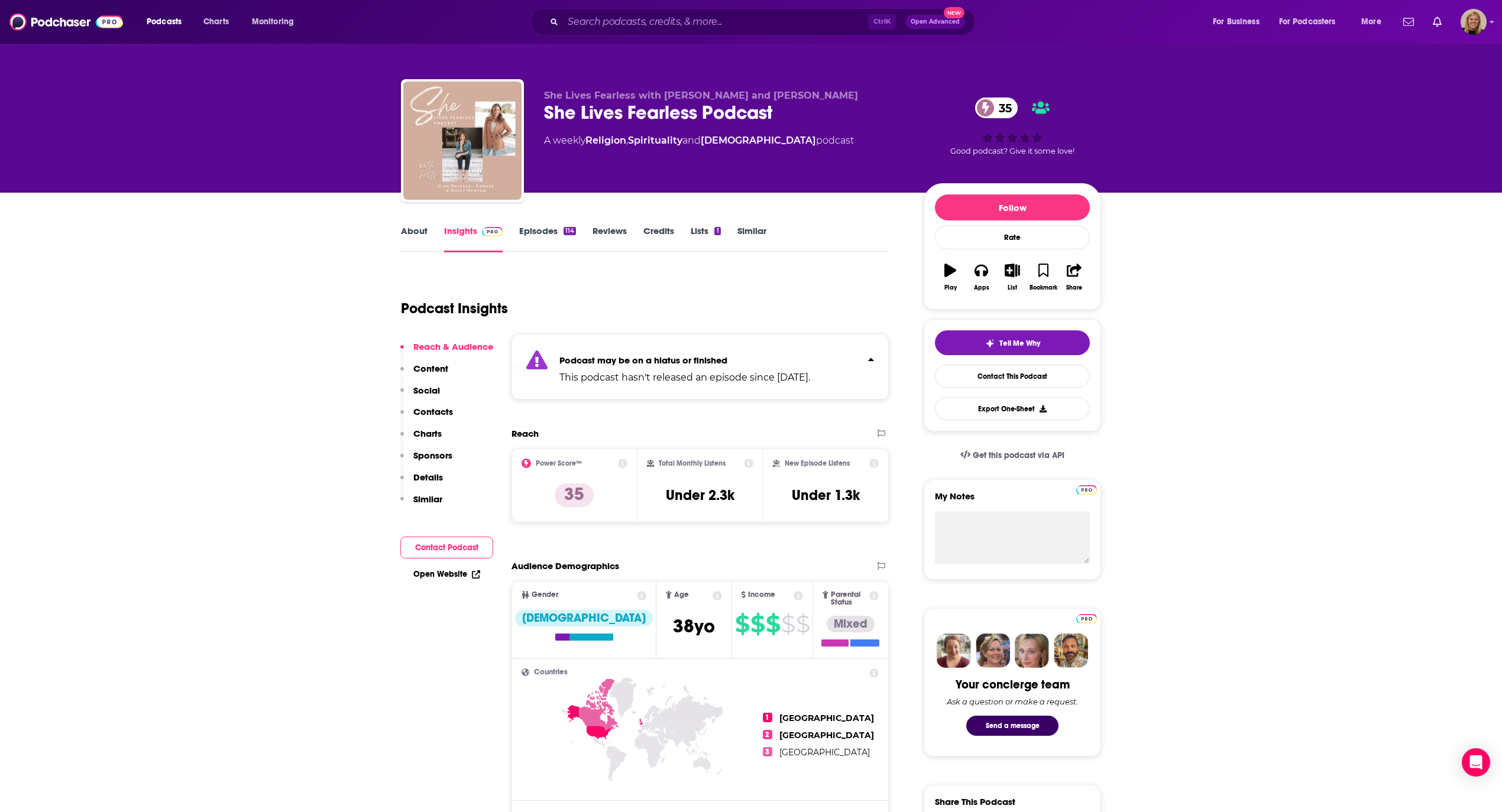
click at [417, 233] on link "About" at bounding box center [413, 239] width 26 height 27
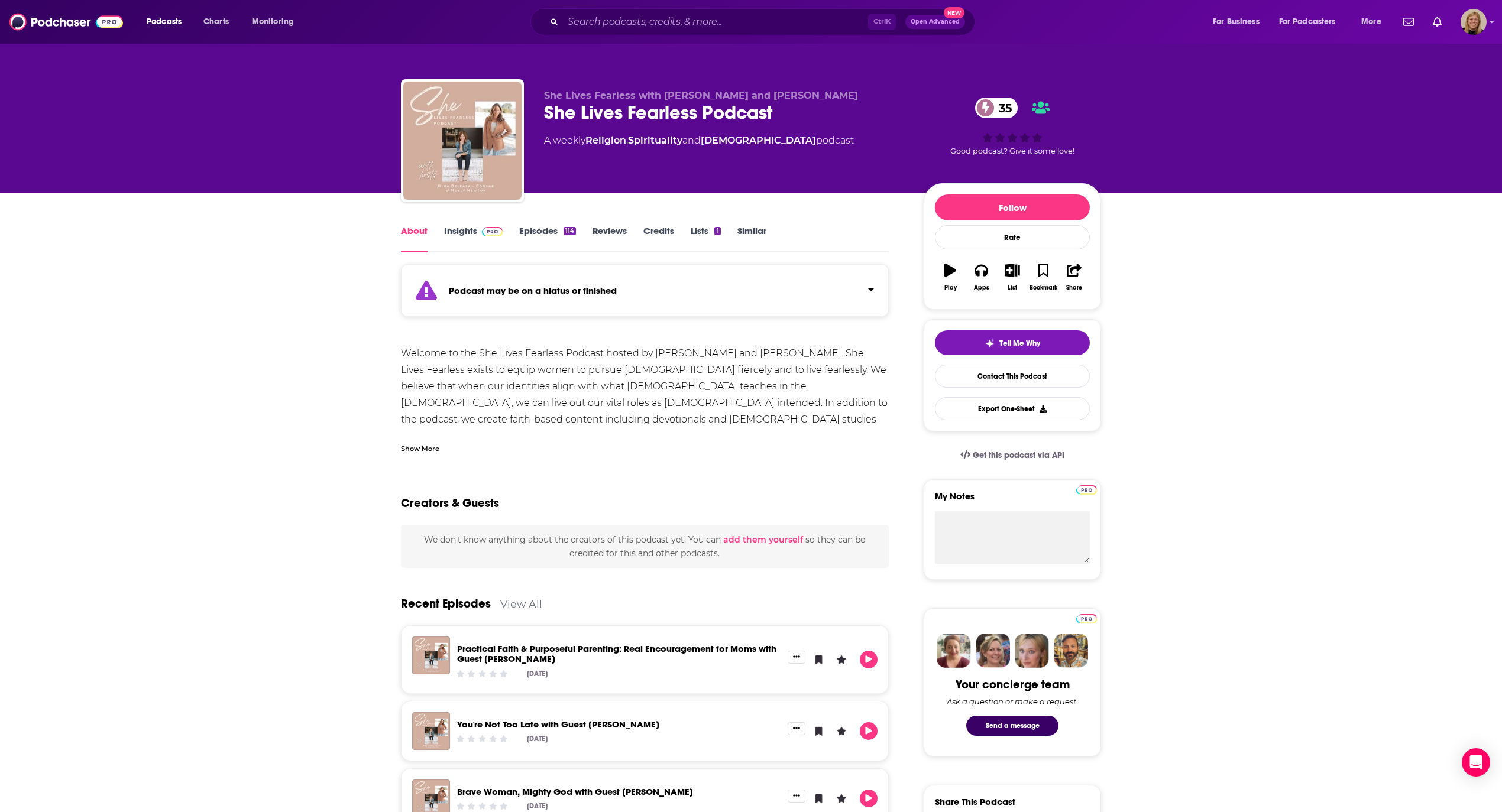
click at [464, 229] on link "Insights" at bounding box center [473, 239] width 58 height 27
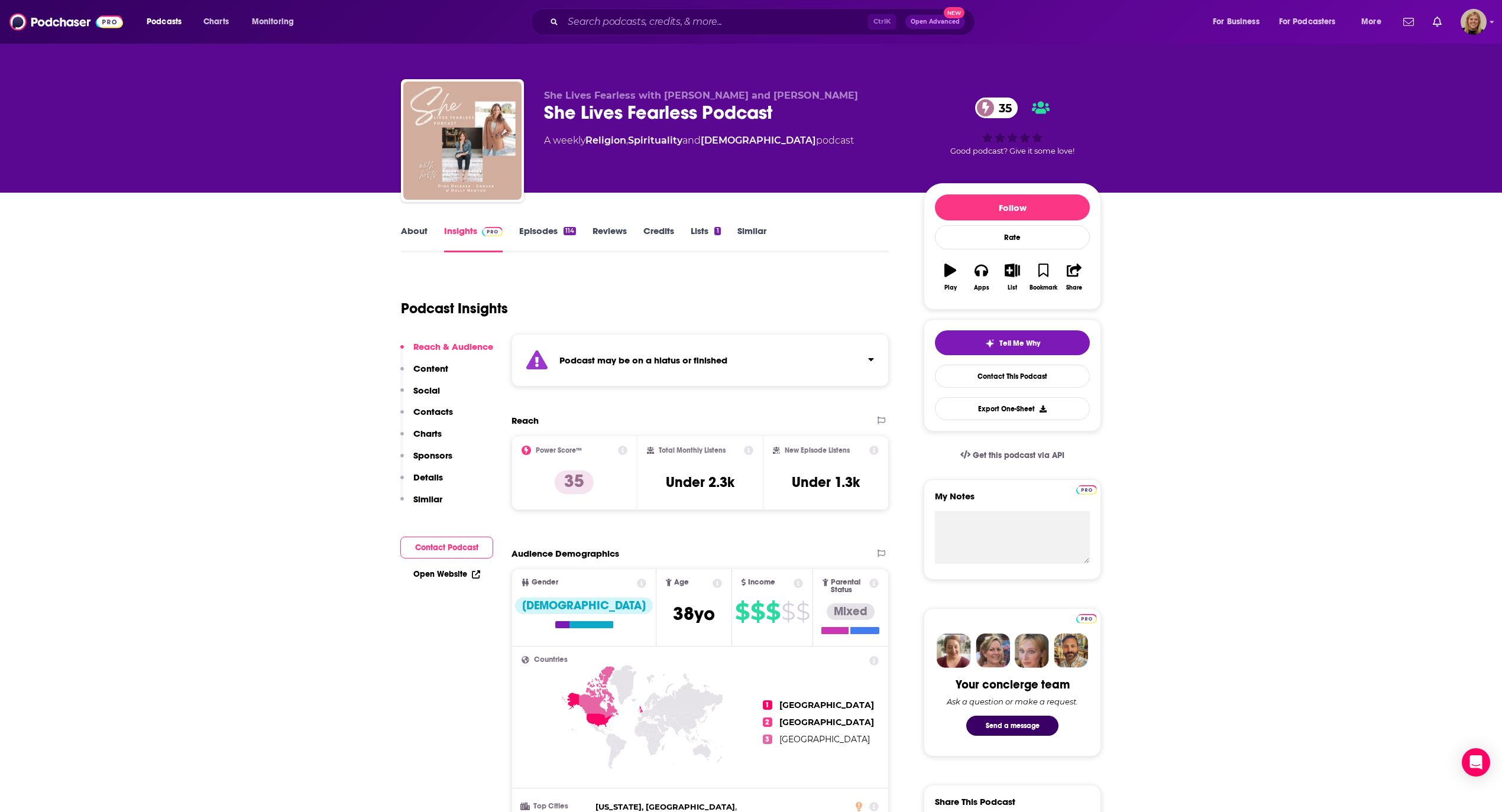
click at [454, 542] on button "Contact Podcast" at bounding box center [447, 547] width 93 height 22
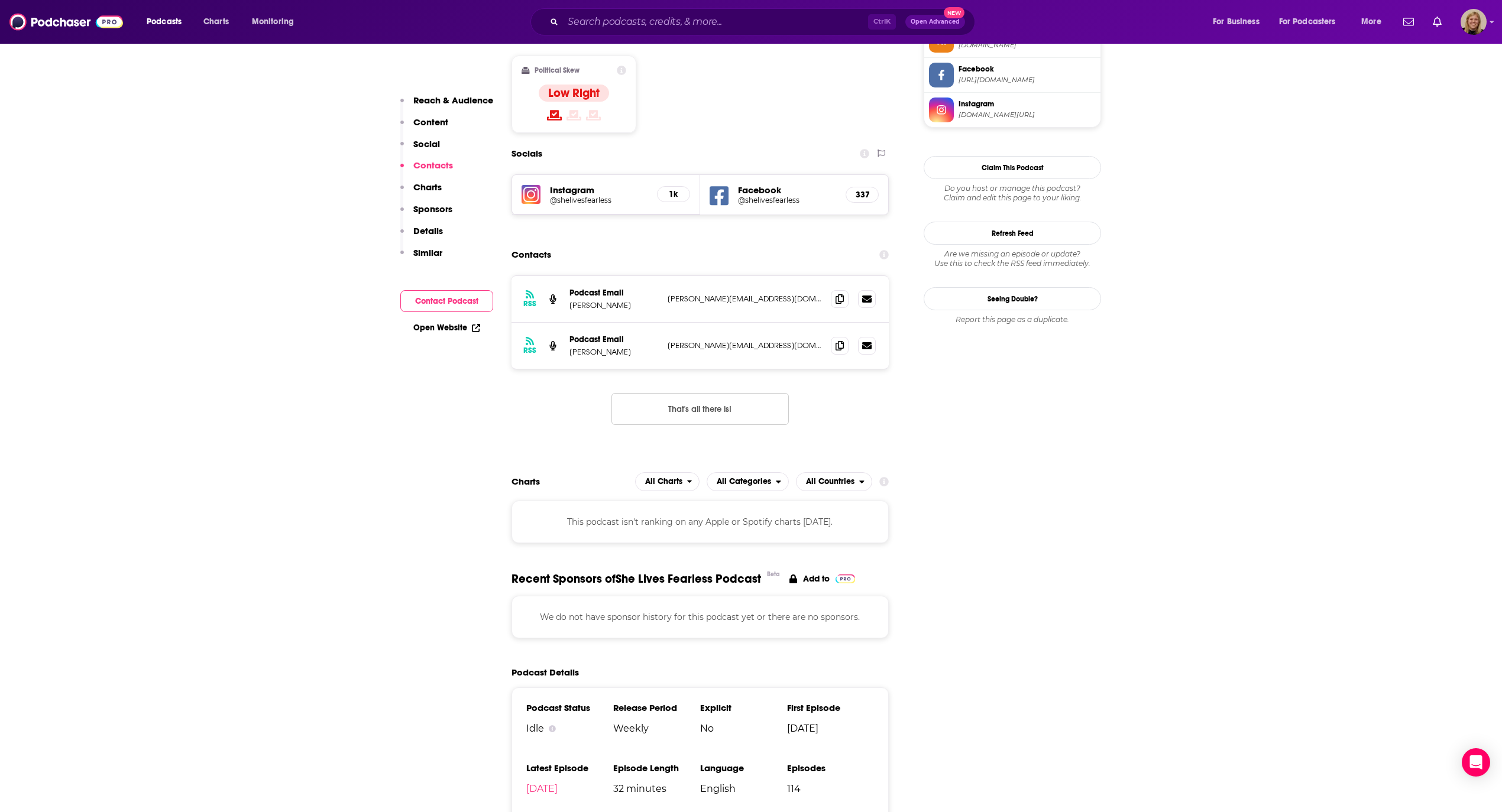
scroll to position [1035, 0]
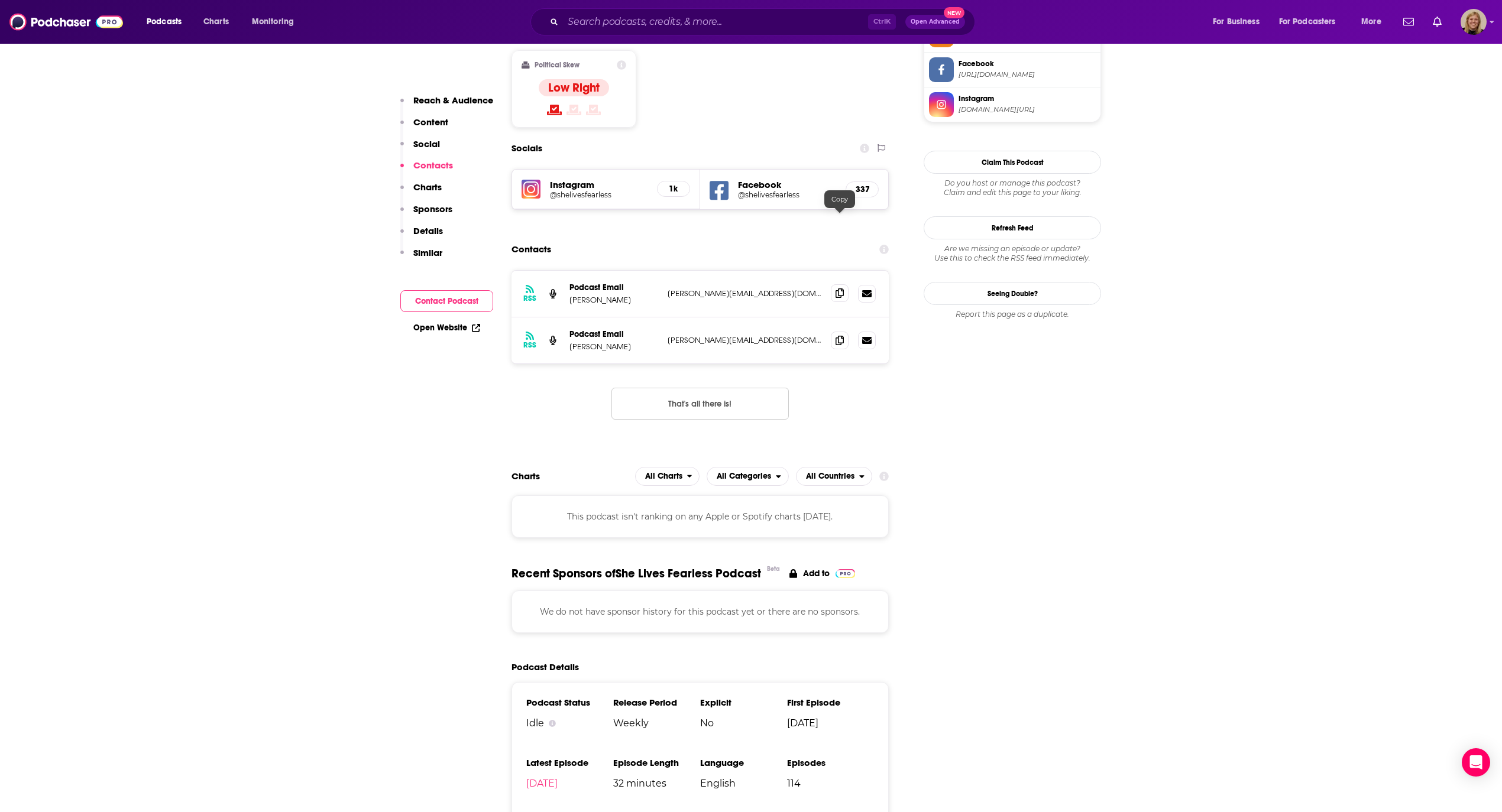
click at [841, 288] on icon at bounding box center [840, 293] width 8 height 10
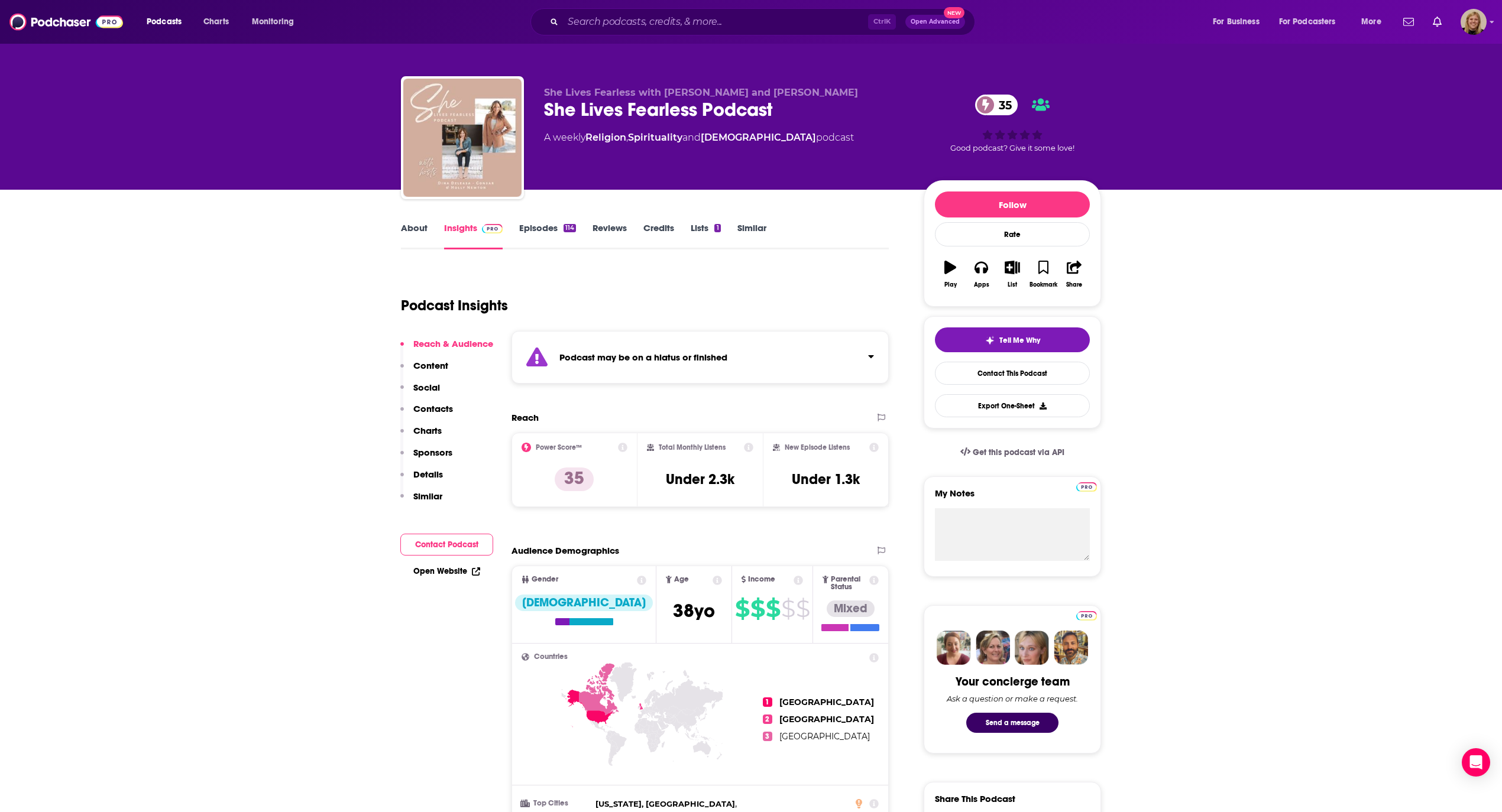
scroll to position [0, 0]
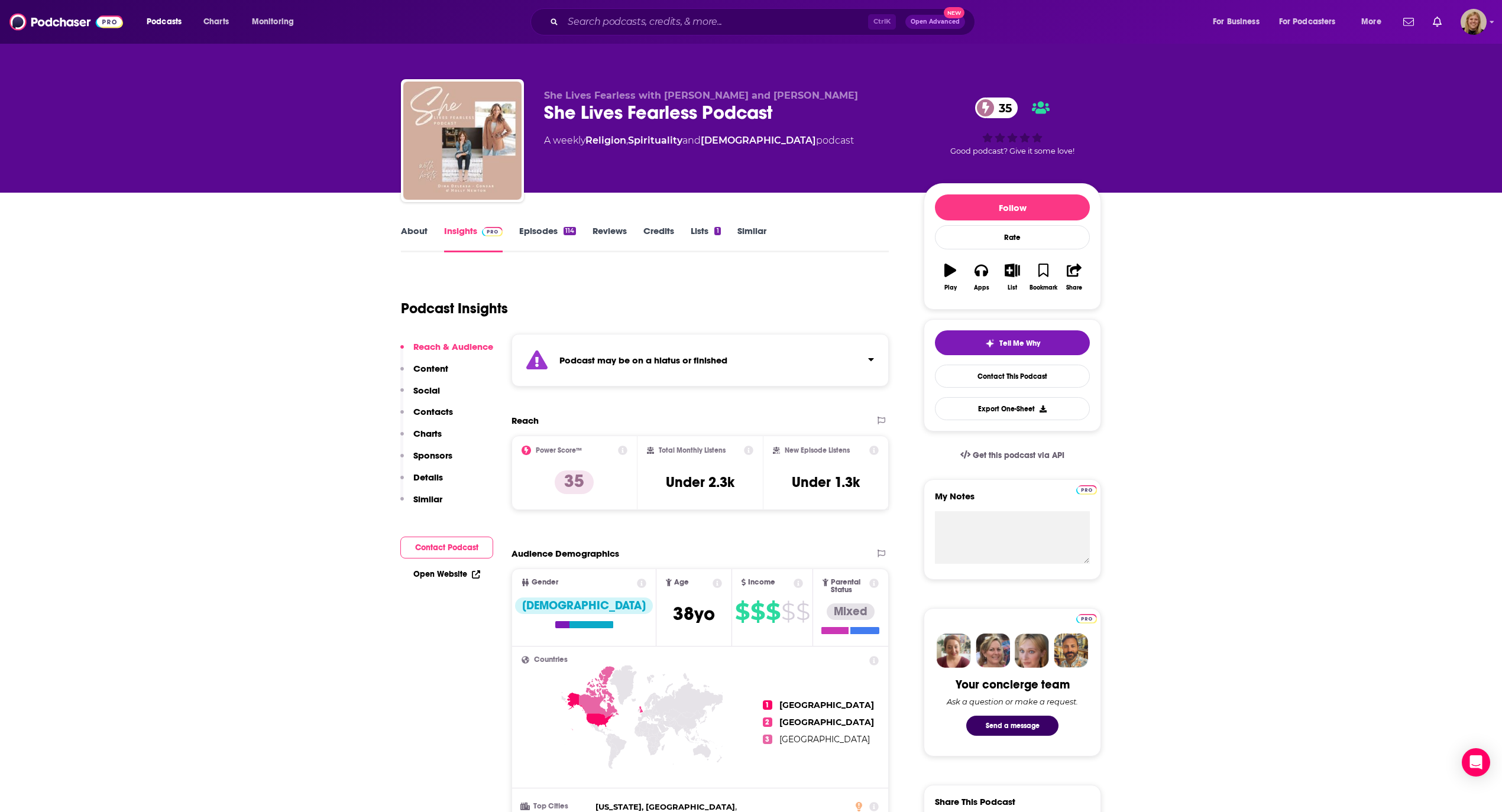
click at [532, 229] on link "Episodes 114" at bounding box center [547, 239] width 57 height 27
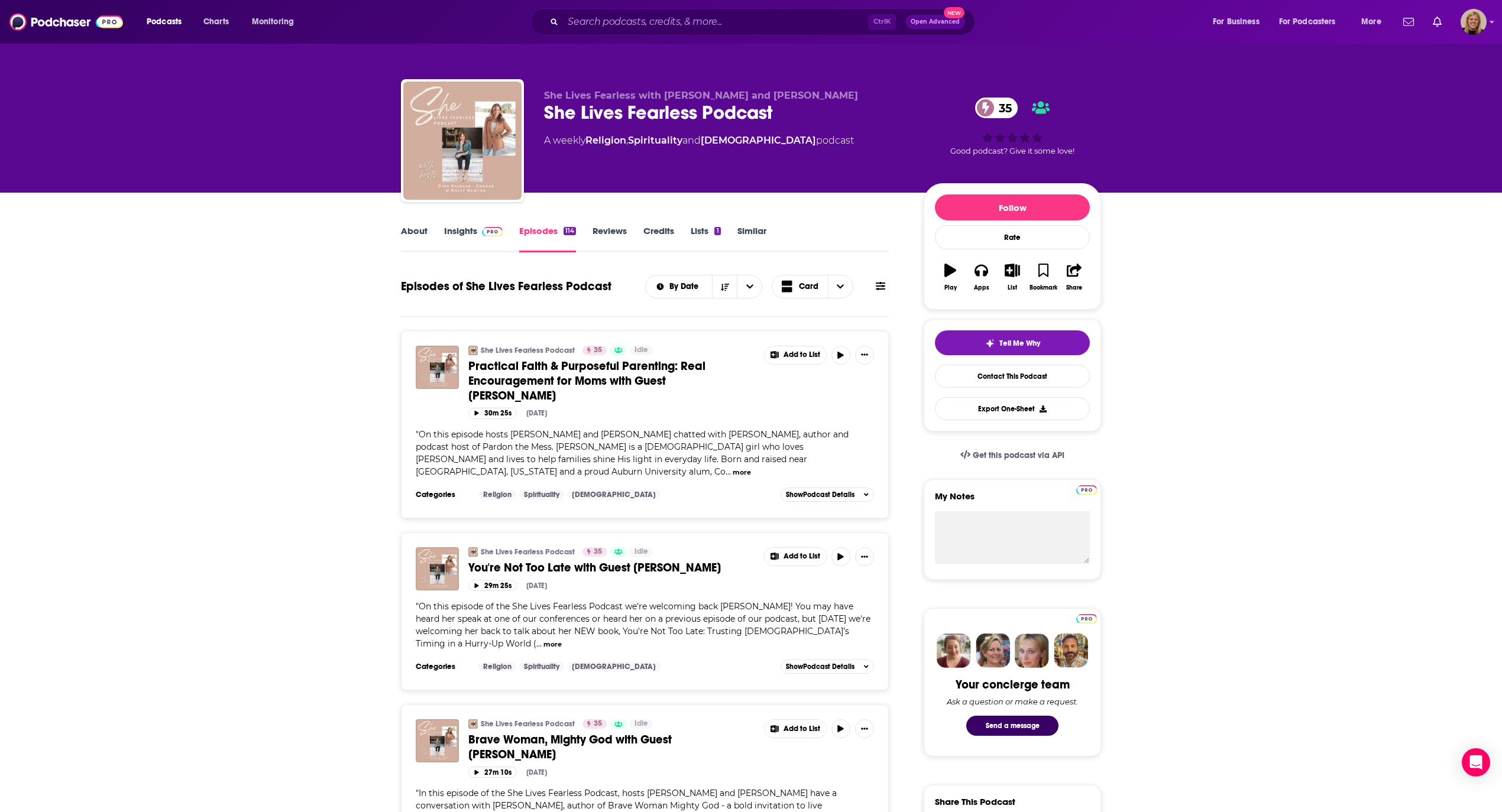
click at [457, 228] on link "Insights" at bounding box center [473, 239] width 58 height 27
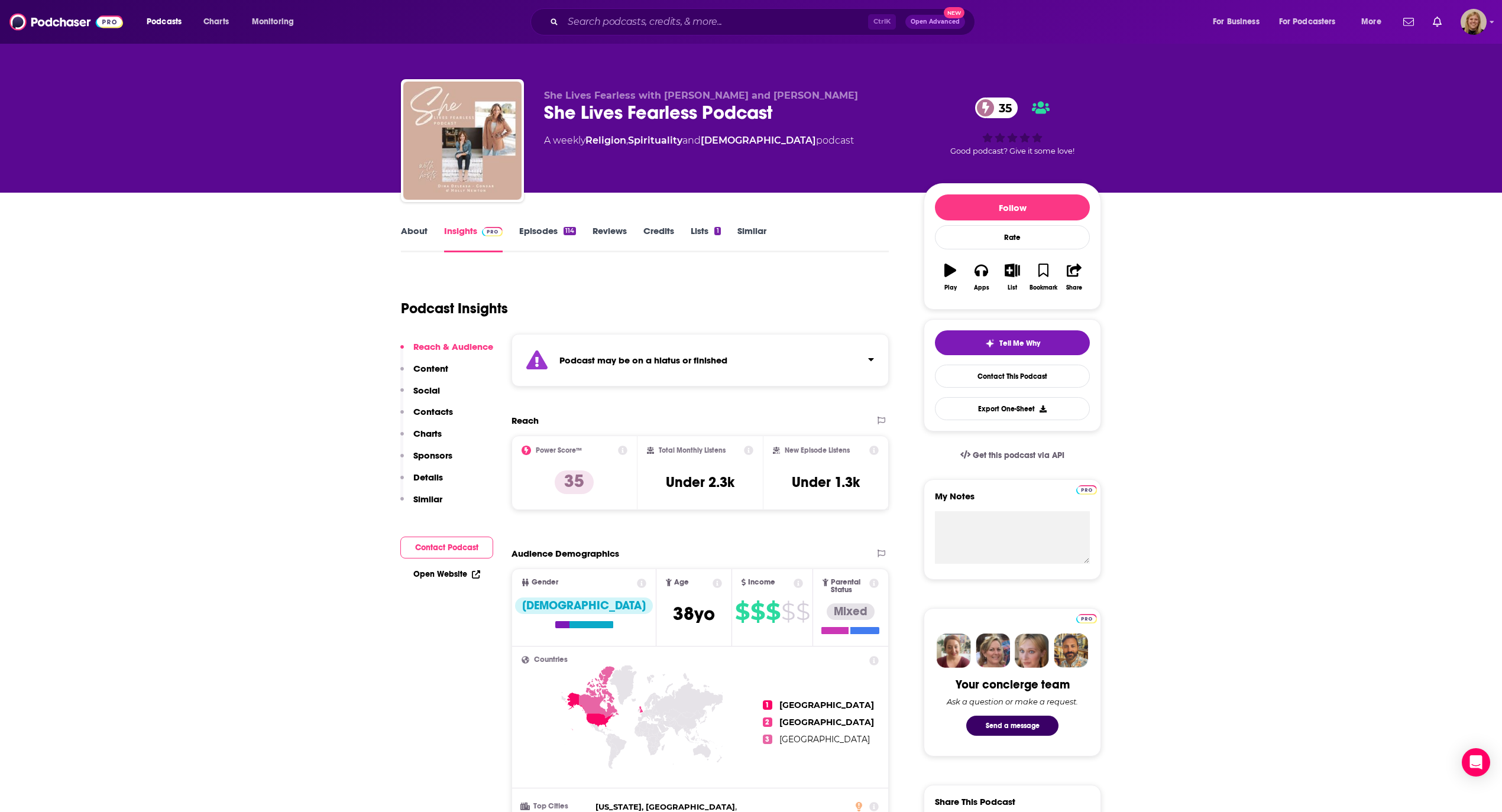
click at [435, 551] on button "Contact Podcast" at bounding box center [447, 547] width 93 height 22
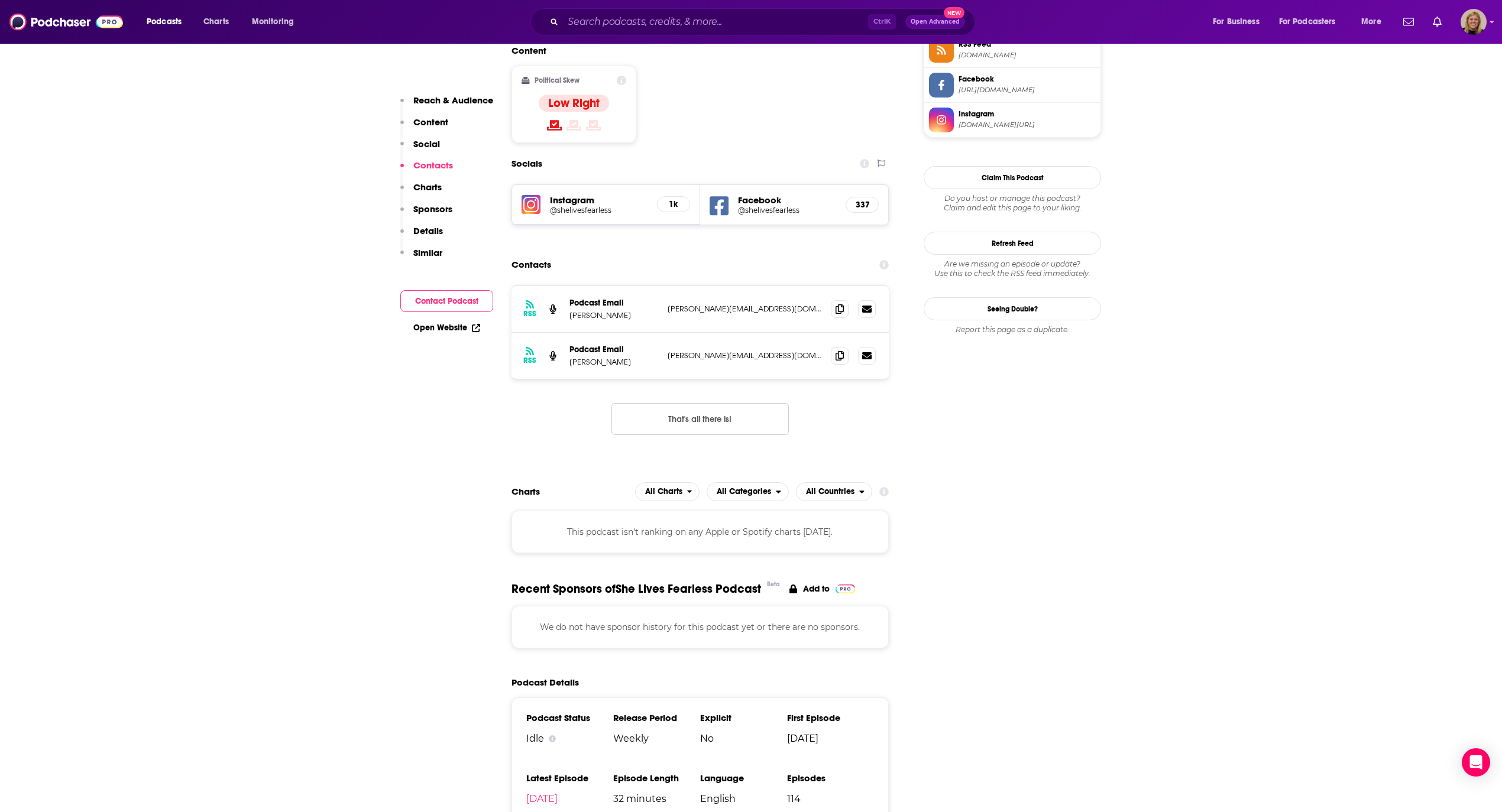
scroll to position [1035, 0]
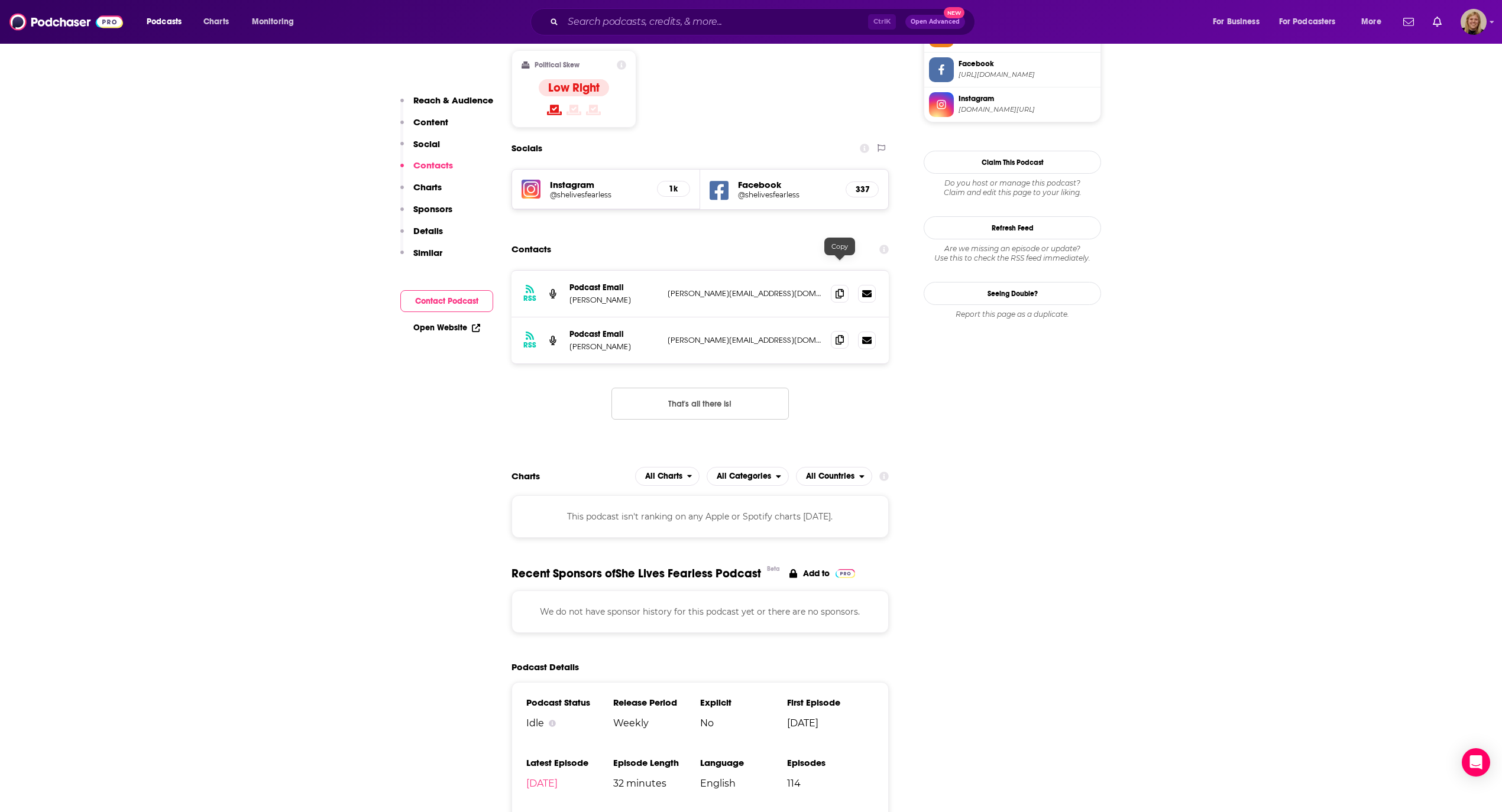
click at [844, 331] on span at bounding box center [840, 340] width 18 height 18
click at [579, 20] on input "Search podcasts, credits, & more..." at bounding box center [715, 22] width 305 height 19
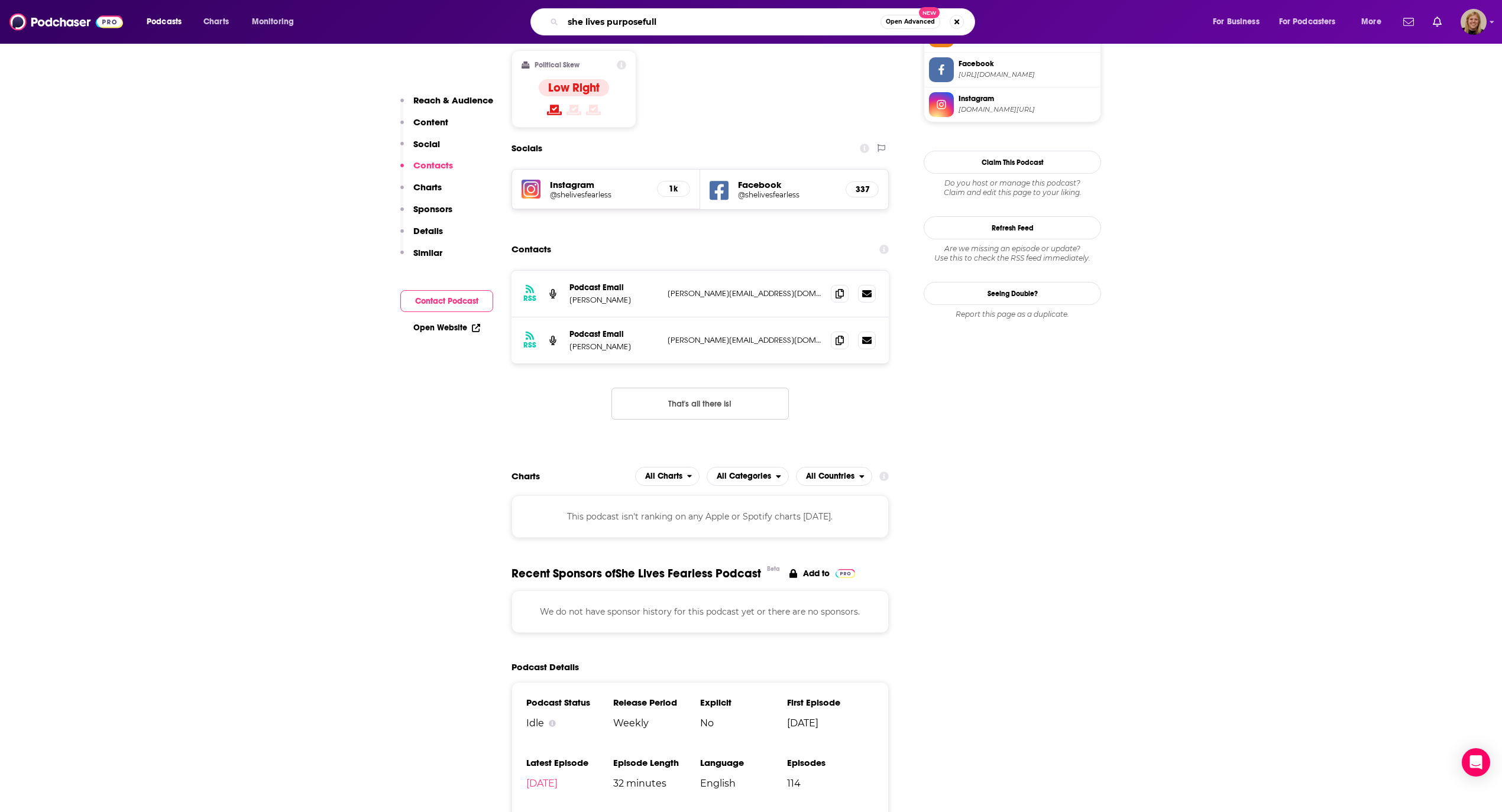
type input "she lives purposefully"
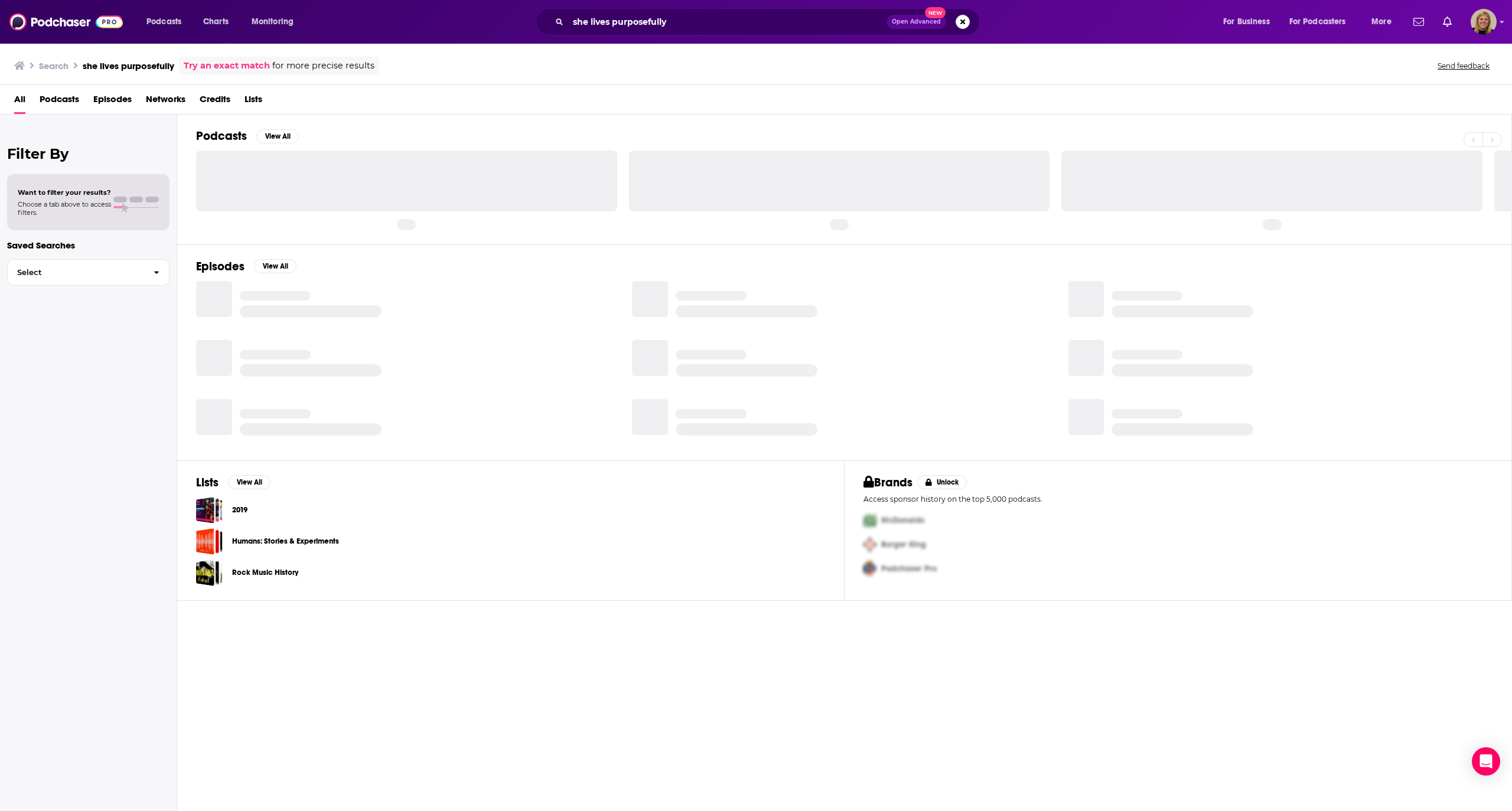
click at [560, 3] on div "Podcasts Charts Monitoring she lives purposefully Open Advanced New For Busines…" at bounding box center [756, 22] width 1512 height 44
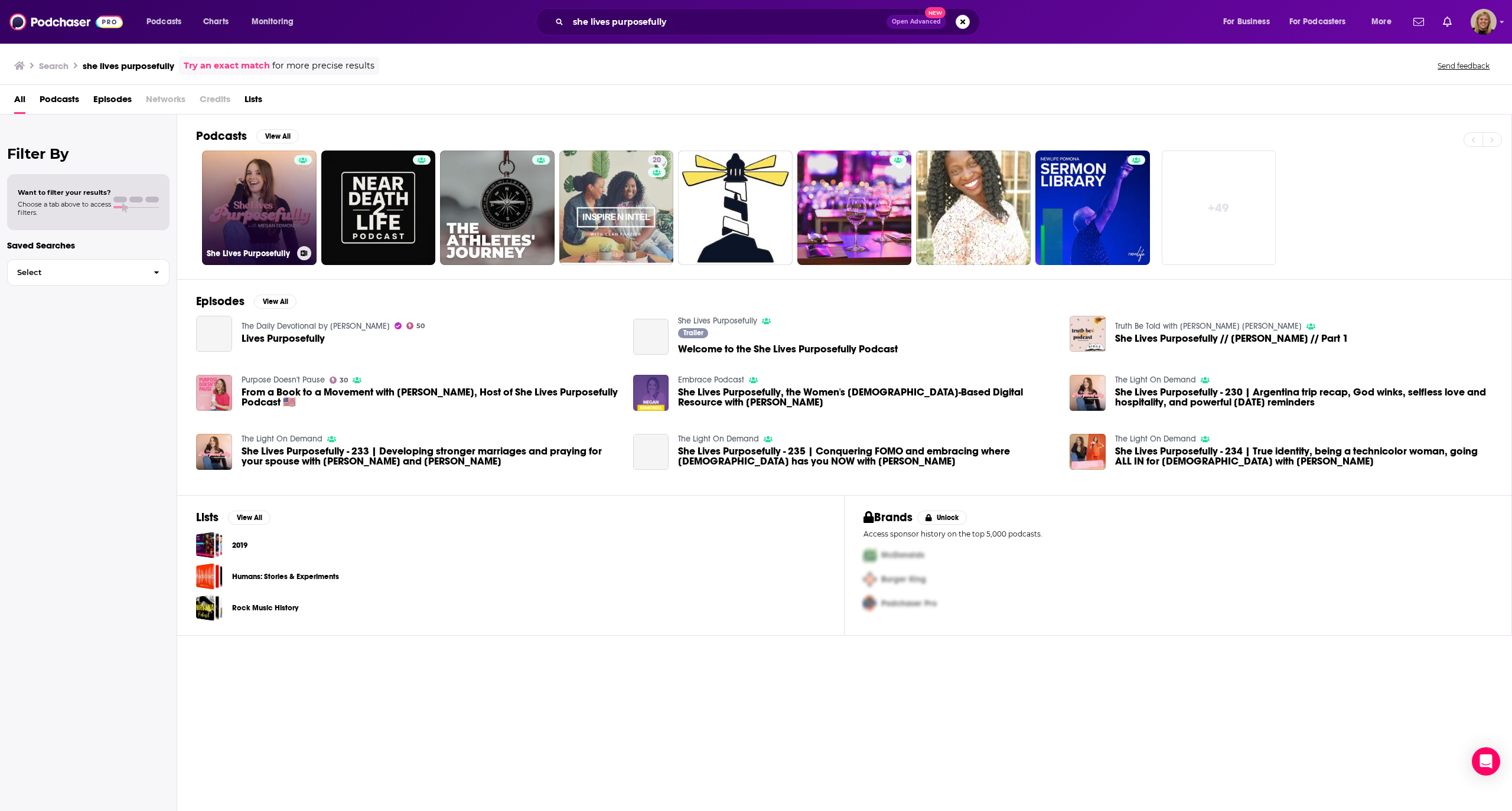
click at [237, 227] on link "She Lives Purposefully" at bounding box center [258, 207] width 114 height 114
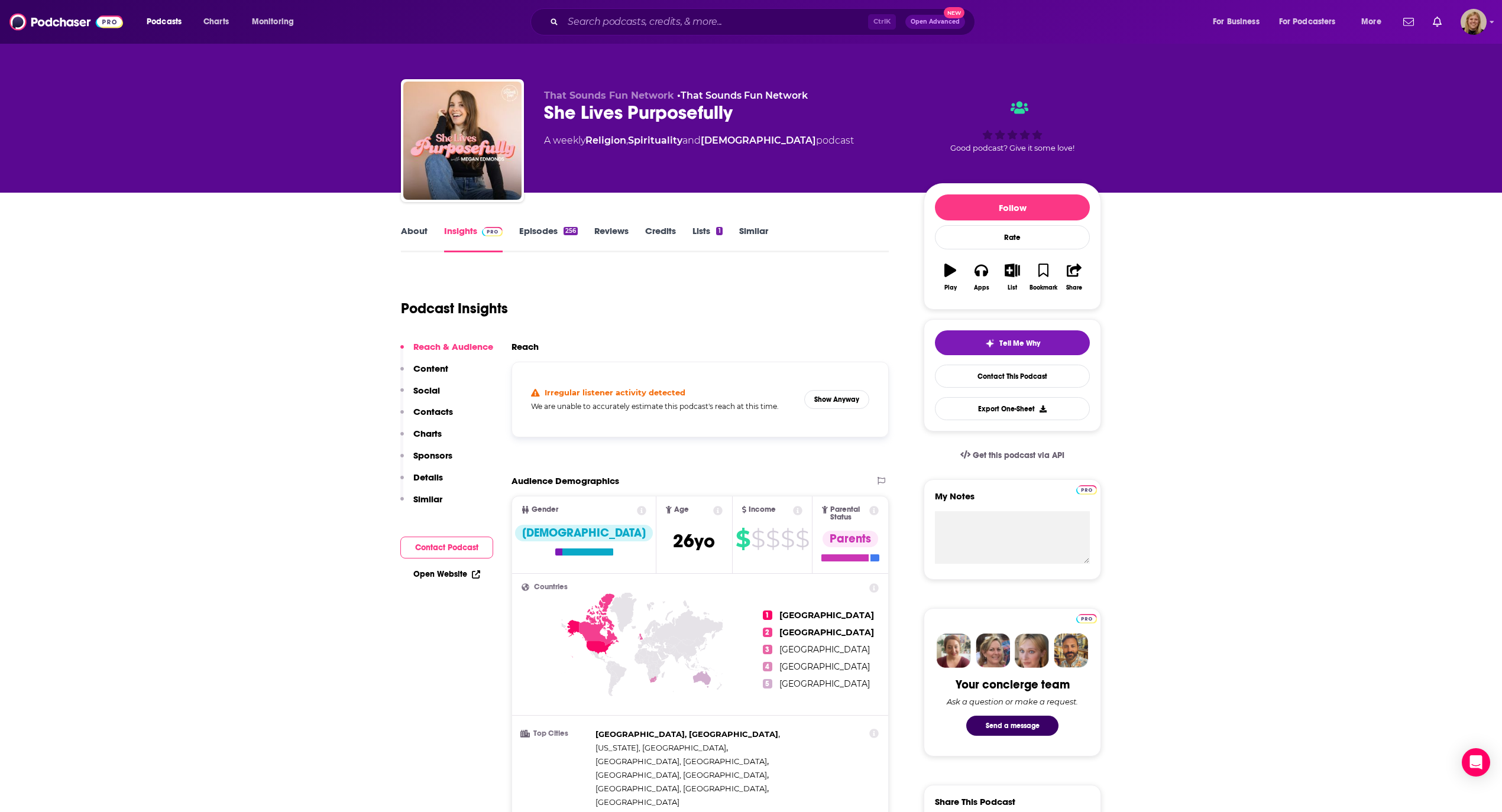
click at [410, 225] on link "About" at bounding box center [413, 239] width 26 height 27
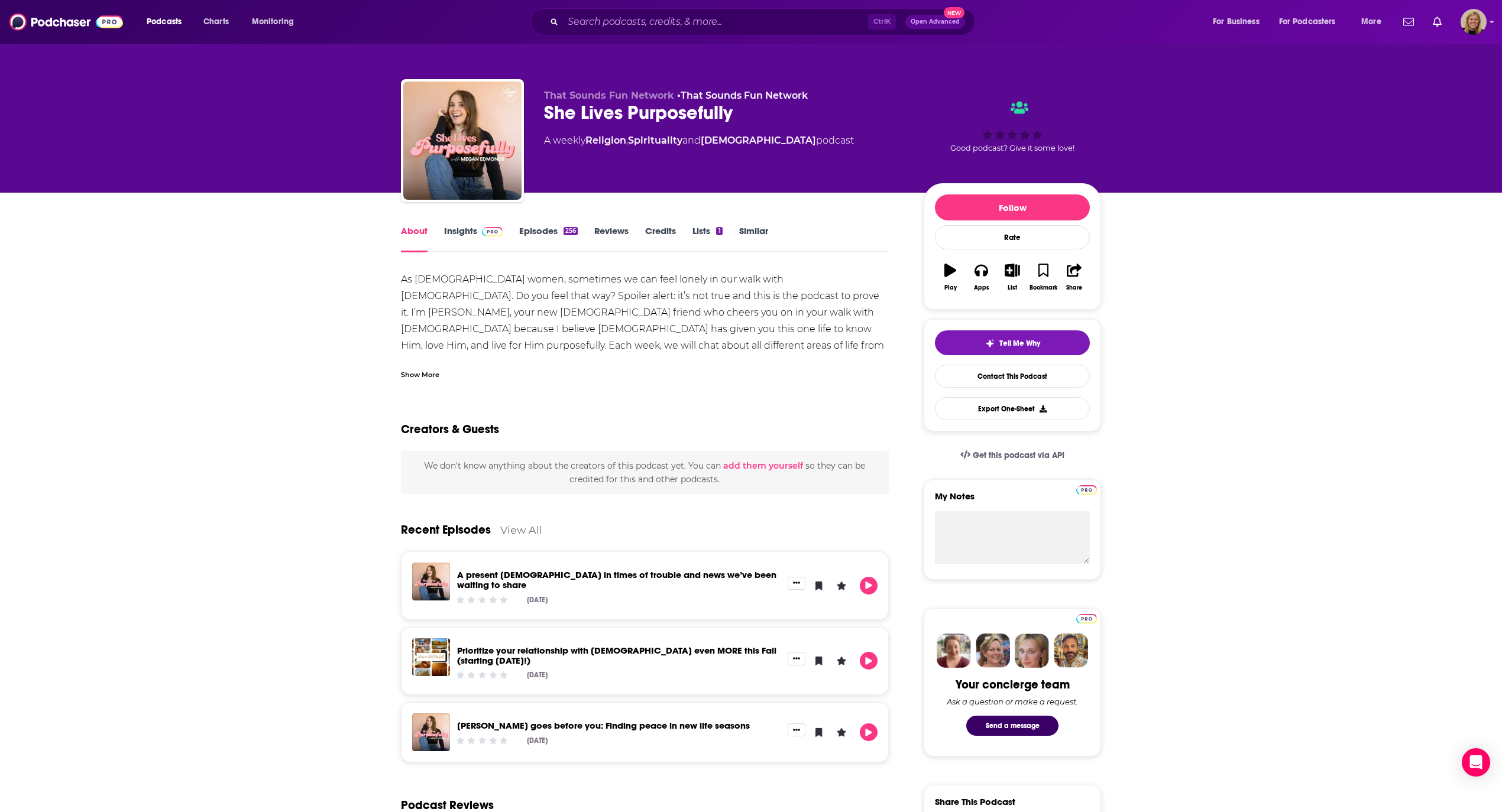
click at [453, 232] on link "Insights" at bounding box center [473, 239] width 58 height 27
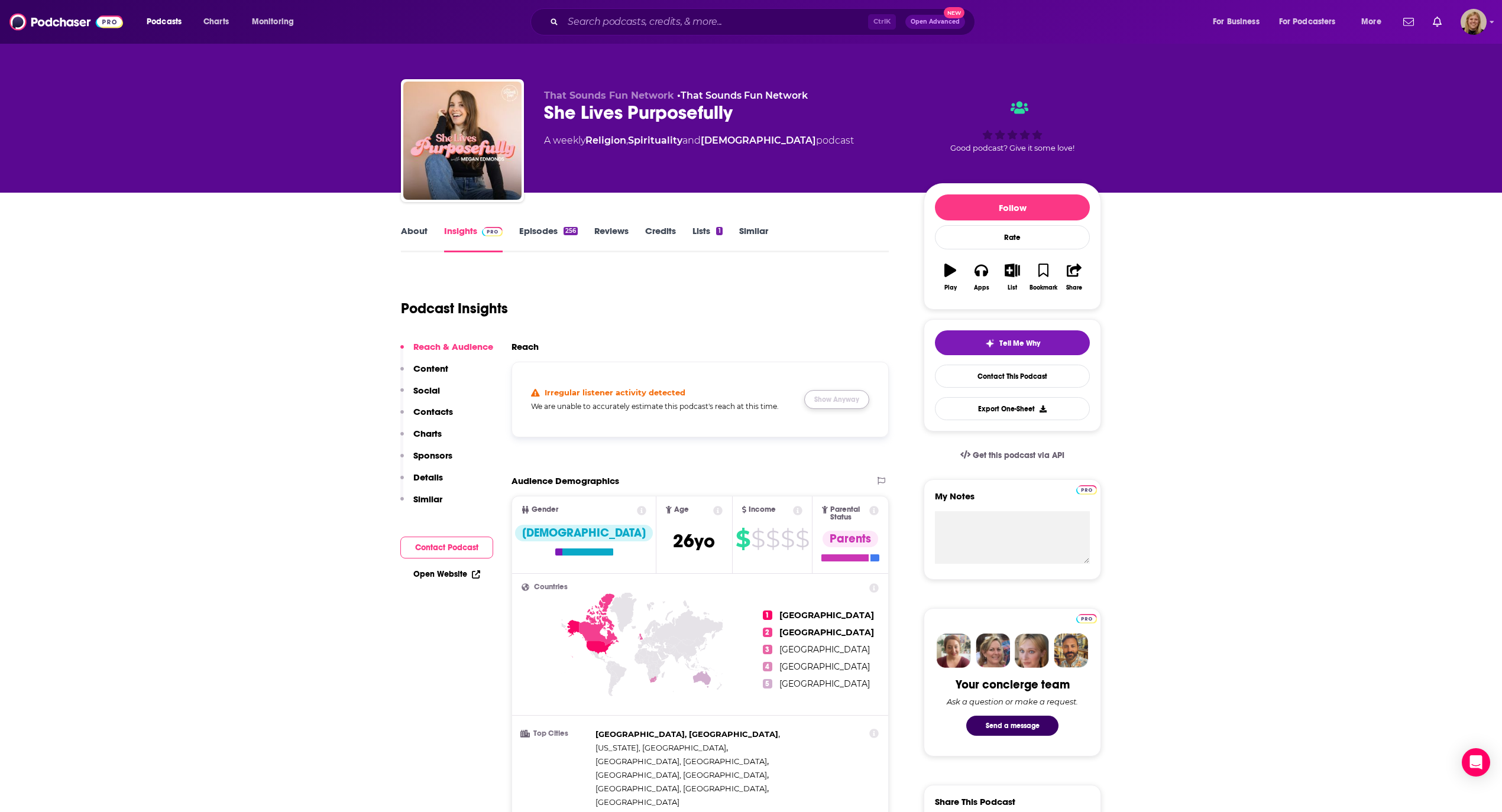
click at [844, 398] on button "Show Anyway" at bounding box center [836, 400] width 65 height 19
click at [433, 546] on button "Contact Podcast" at bounding box center [447, 547] width 93 height 22
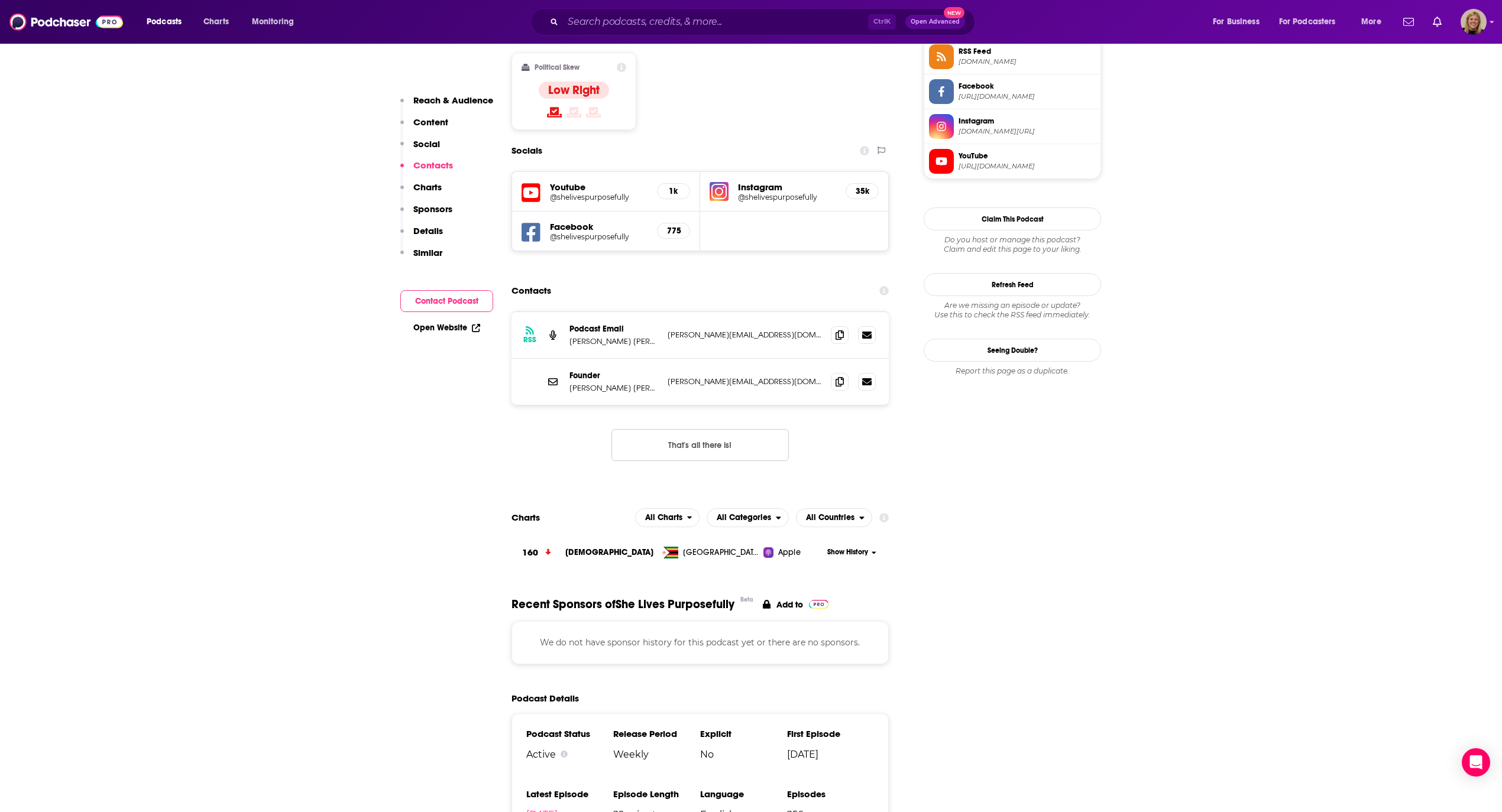
scroll to position [1026, 0]
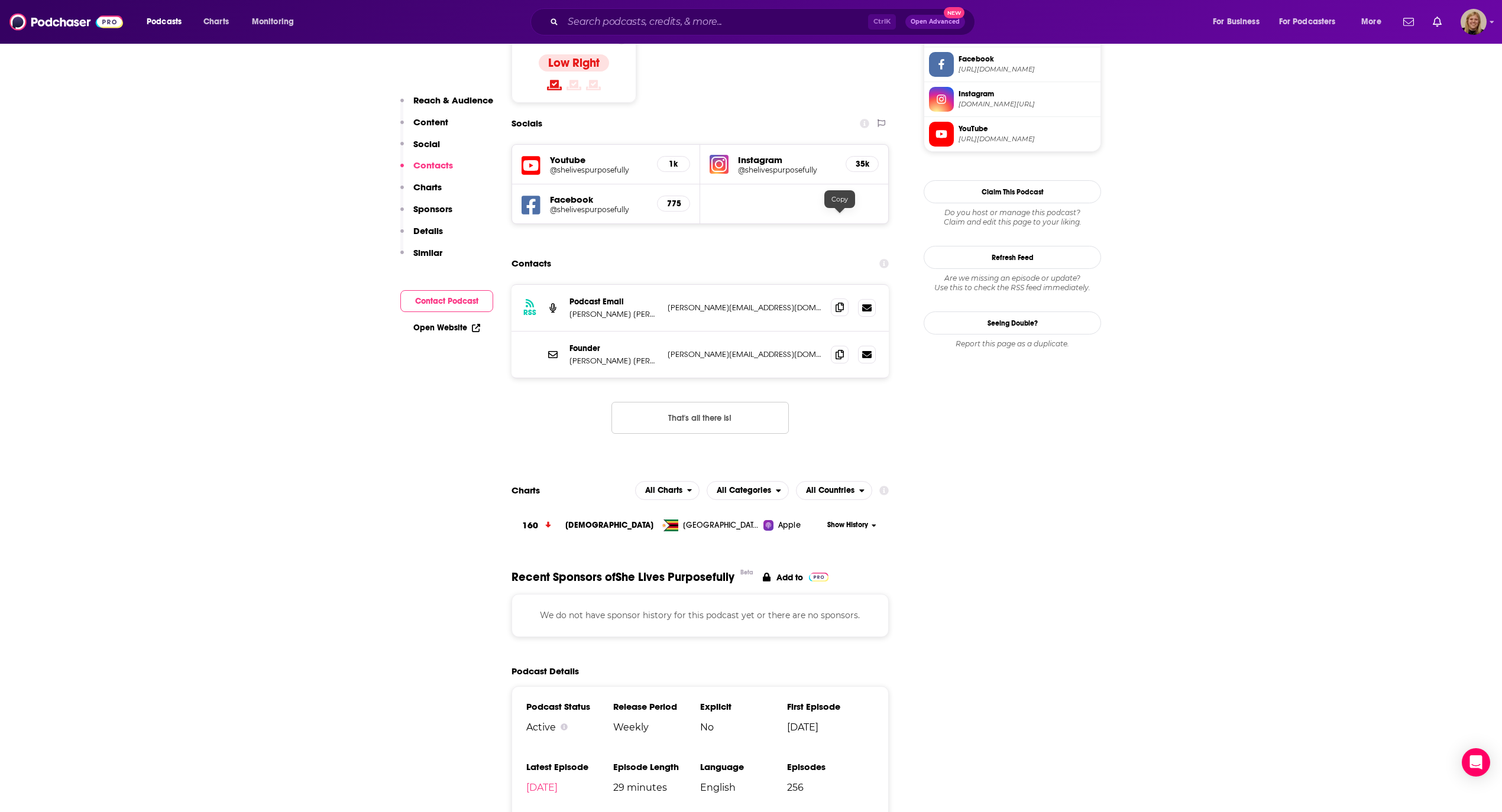
click at [839, 303] on icon at bounding box center [840, 308] width 8 height 10
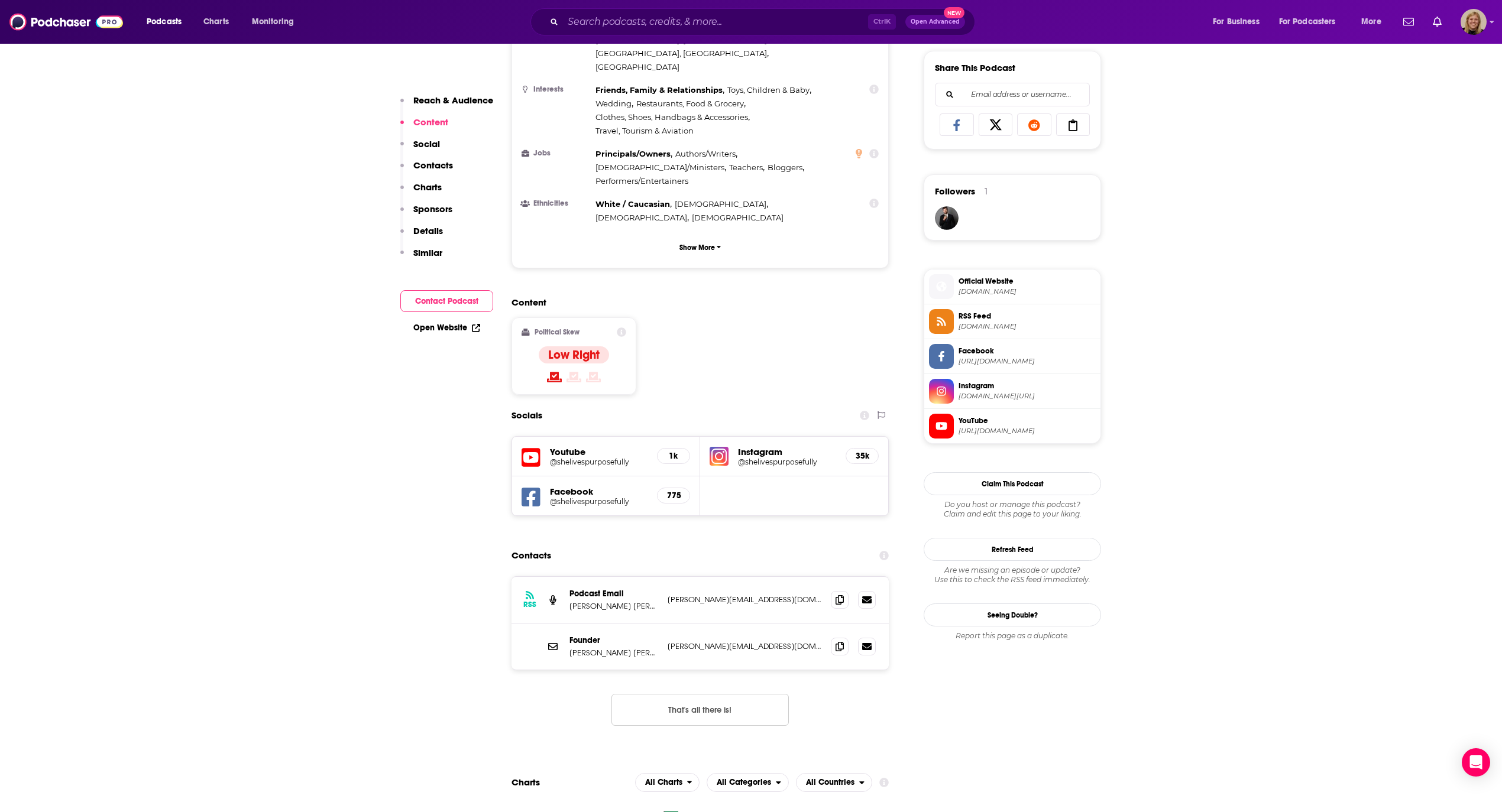
scroll to position [790, 0]
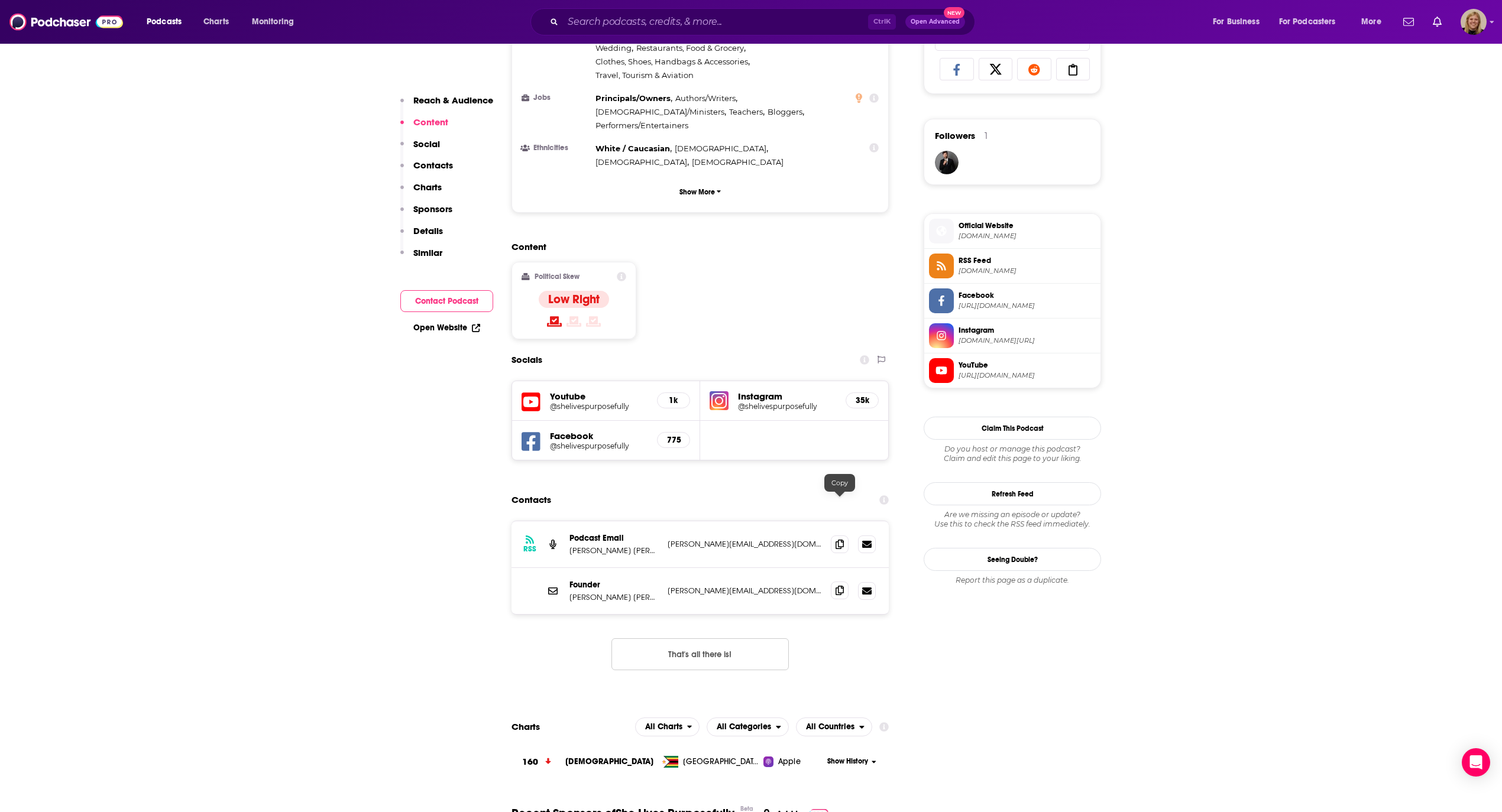
click at [841, 585] on icon at bounding box center [840, 590] width 8 height 10
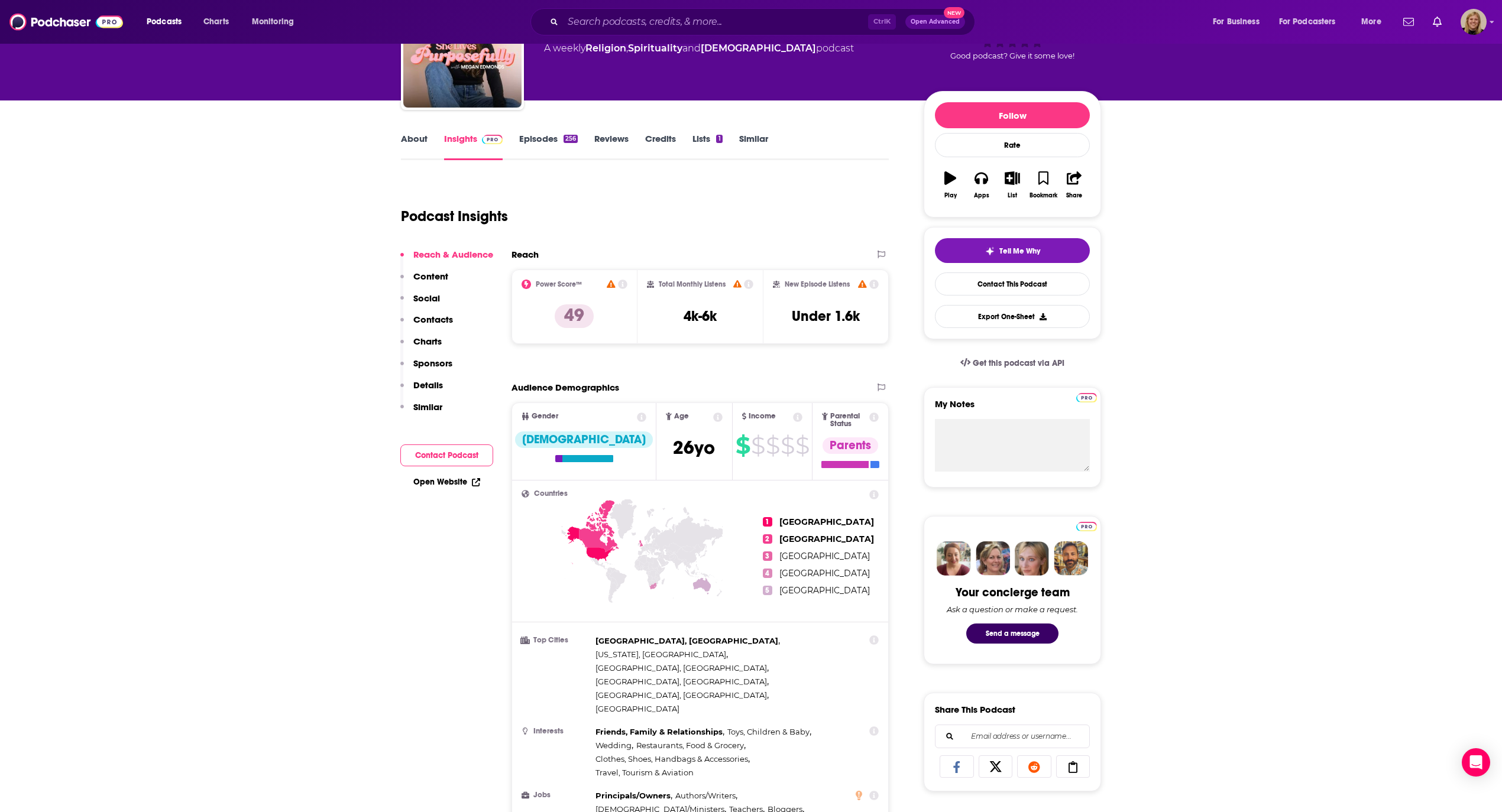
scroll to position [80, 0]
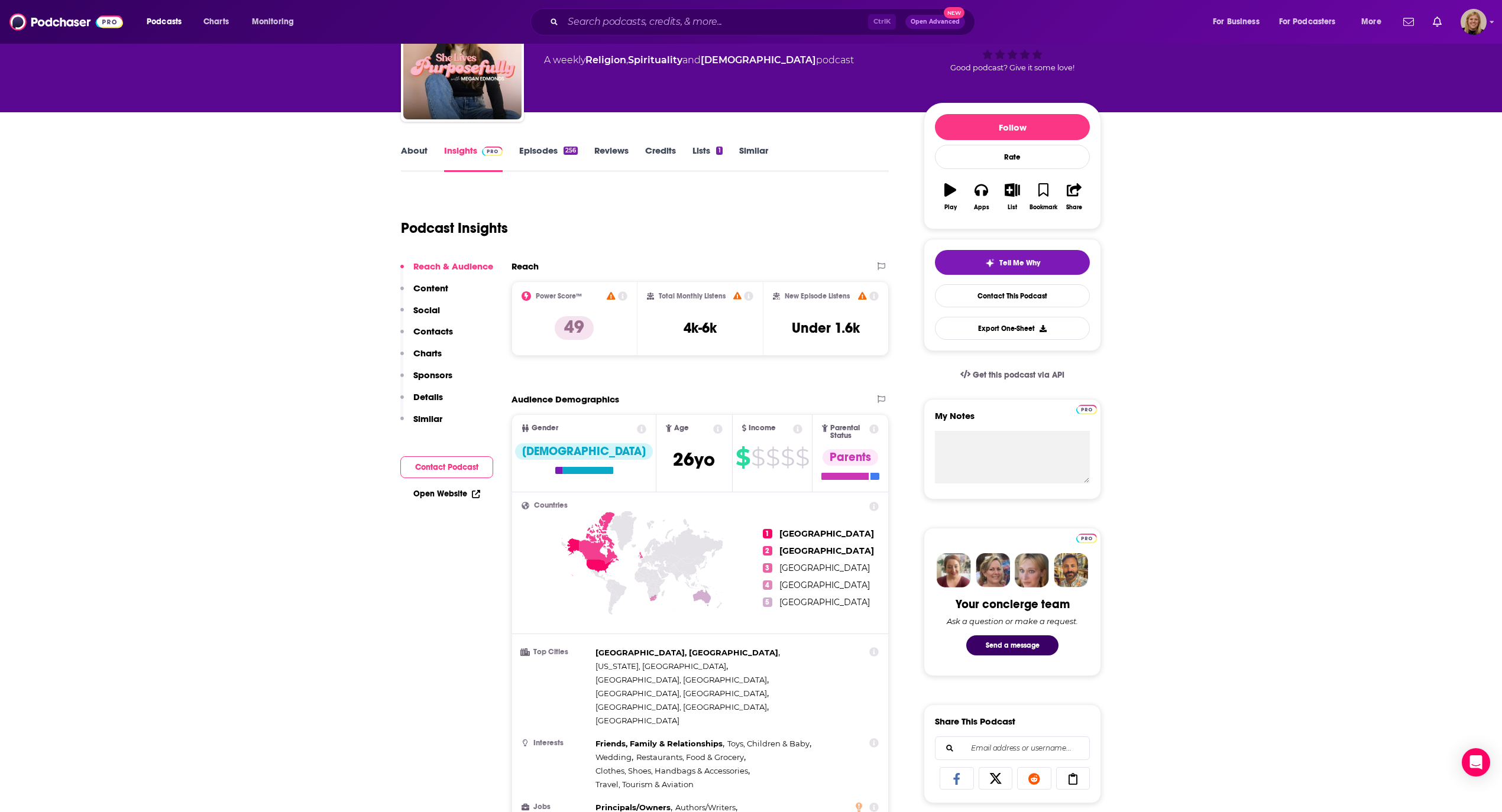
click at [524, 150] on link "Episodes 256" at bounding box center [548, 159] width 58 height 27
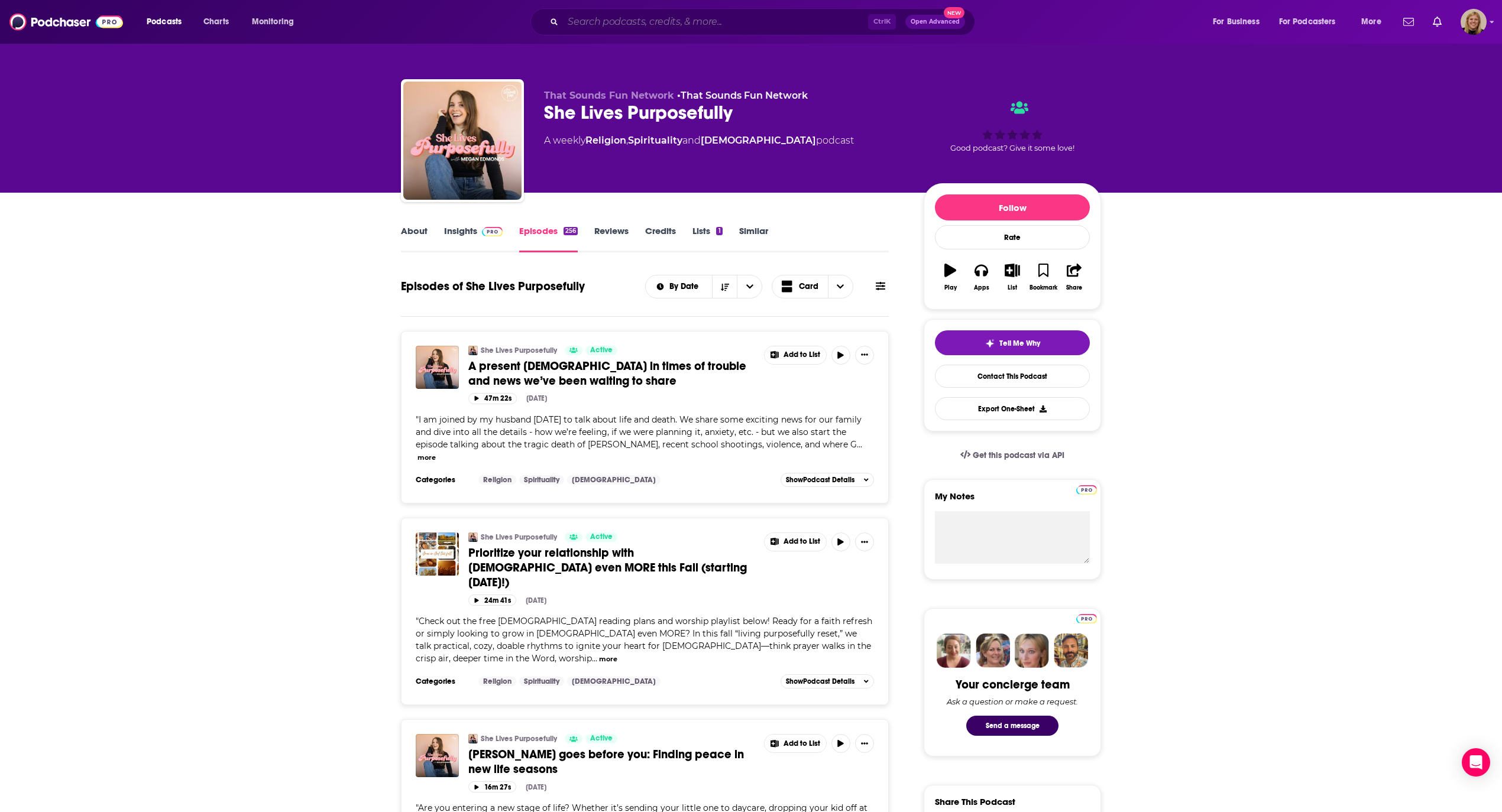
click at [653, 24] on input "Search podcasts, credits, & more..." at bounding box center [715, 22] width 305 height 19
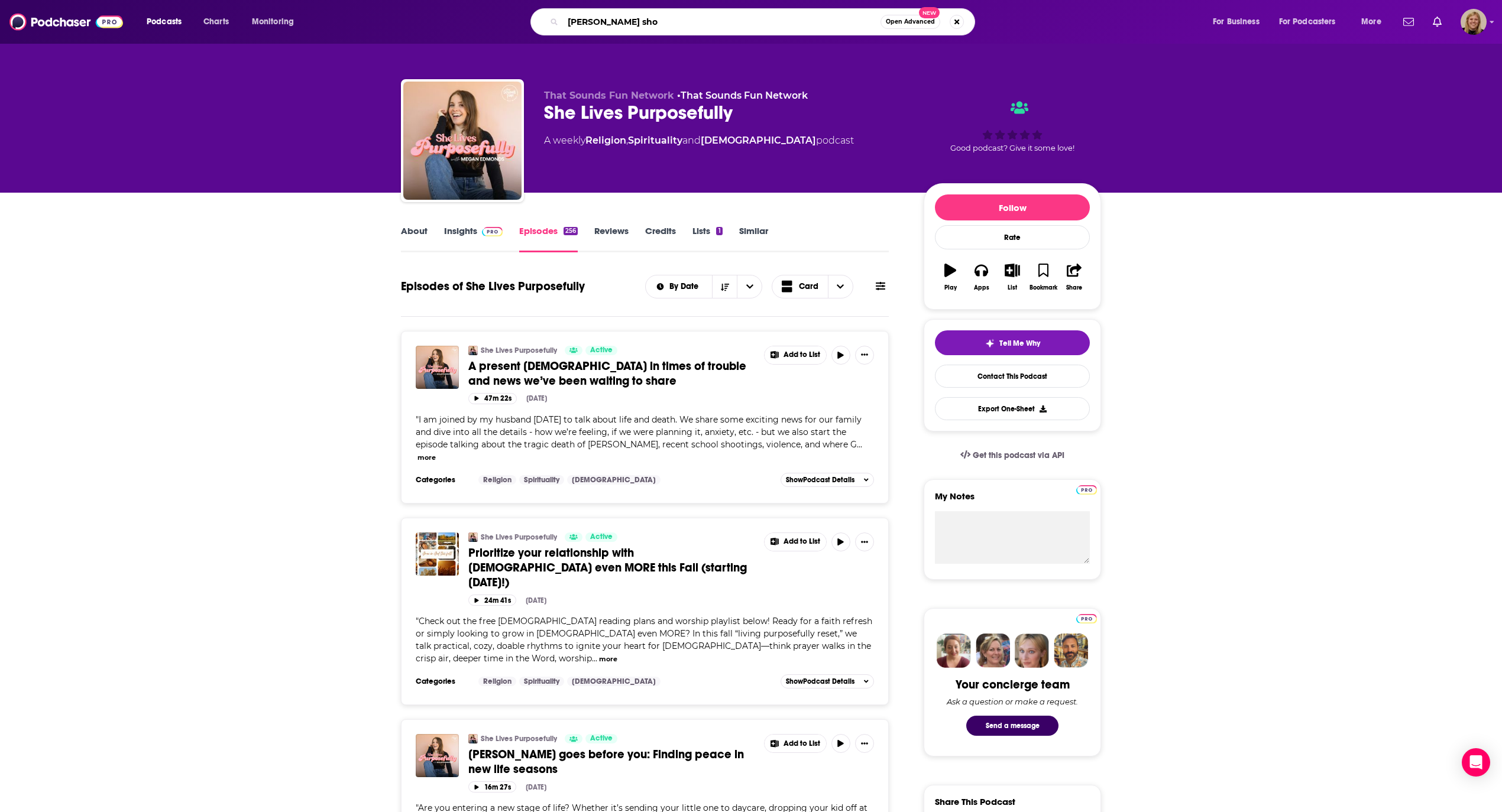
type input "[PERSON_NAME] show"
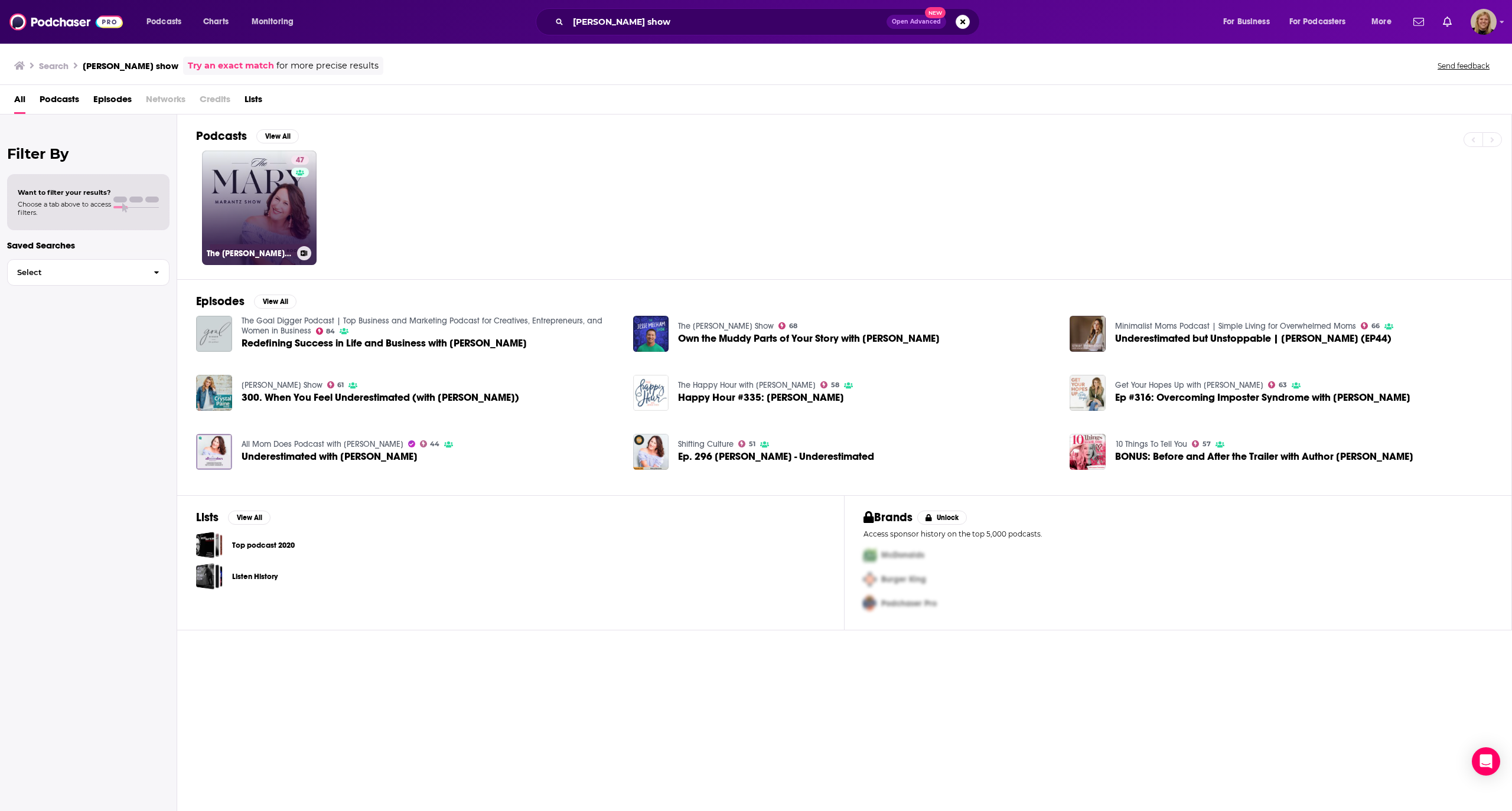
click at [288, 210] on link "47 The [PERSON_NAME] Show" at bounding box center [258, 207] width 114 height 114
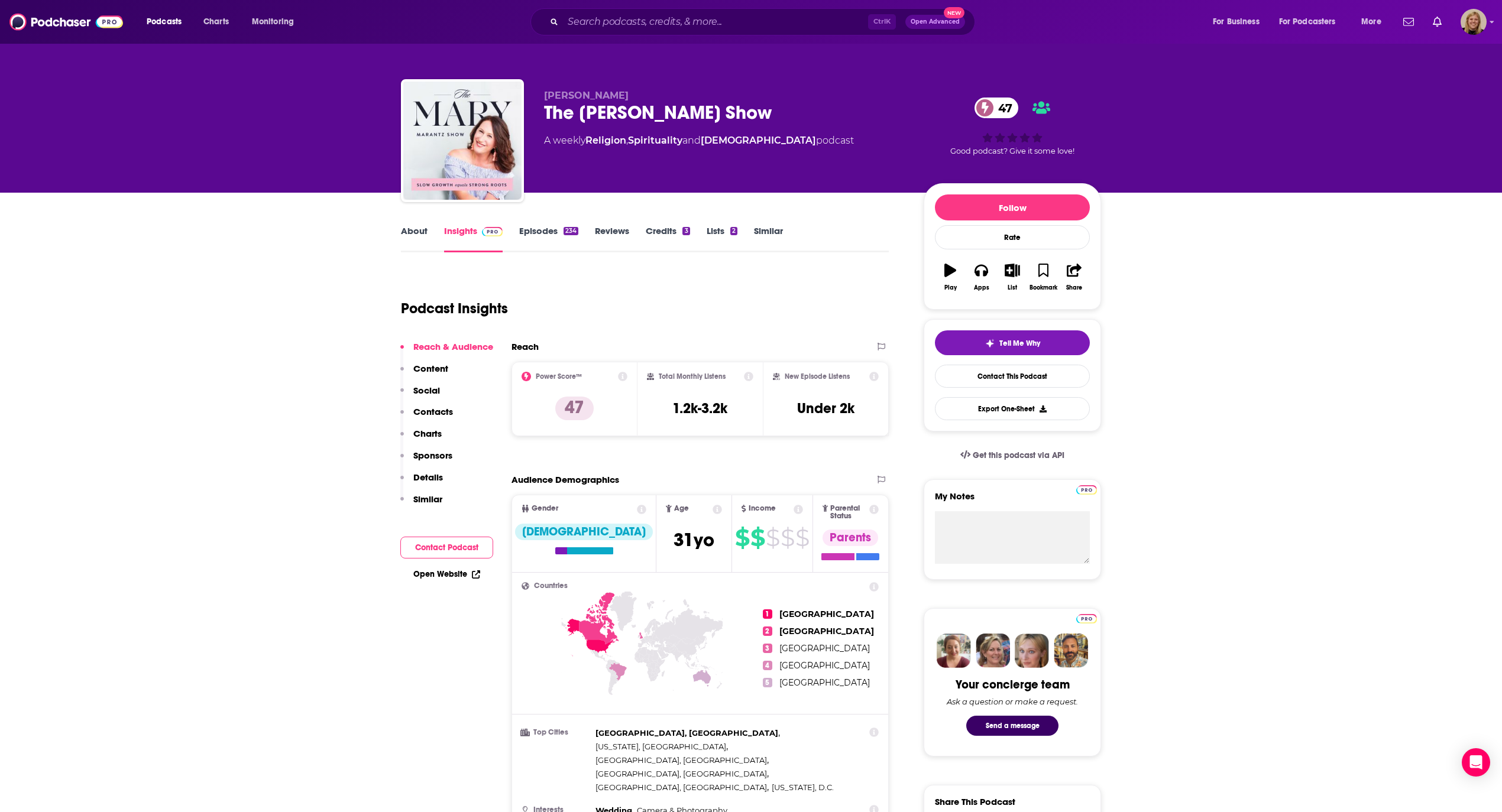
click at [443, 547] on button "Contact Podcast" at bounding box center [447, 547] width 93 height 22
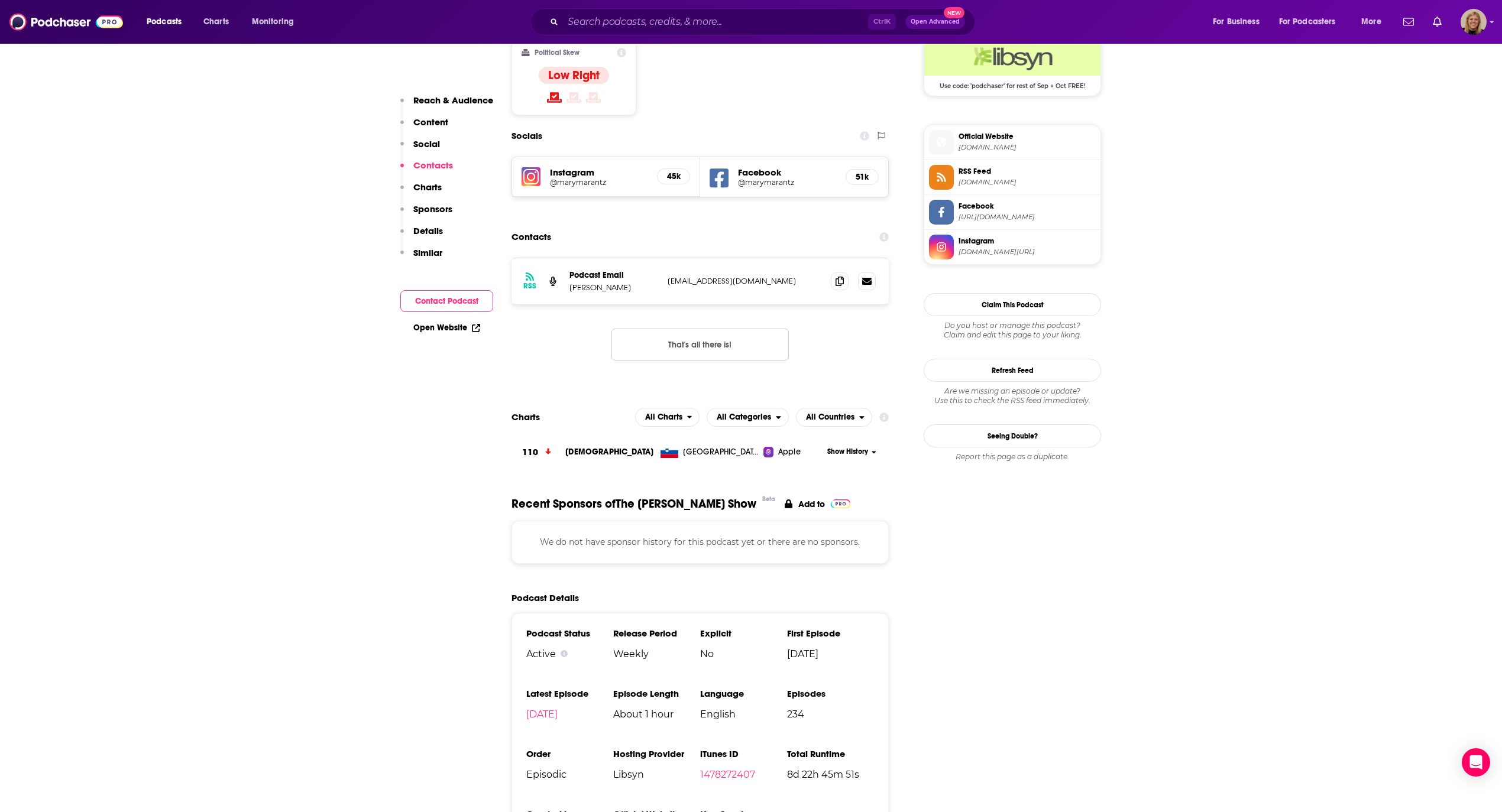
scroll to position [987, 0]
click at [836, 275] on icon at bounding box center [840, 280] width 8 height 10
